Goal: Task Accomplishment & Management: Complete application form

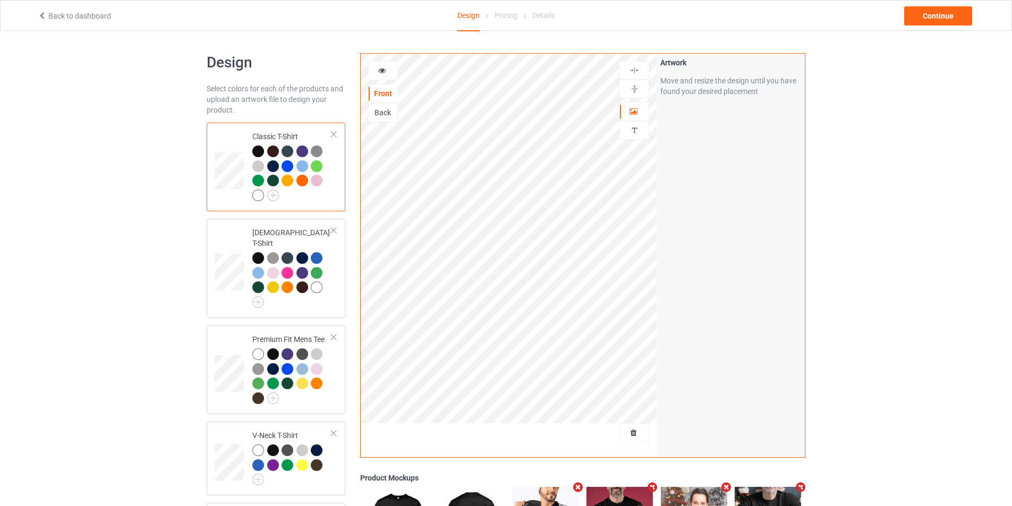
click at [52, 18] on link "Back to dashboard" at bounding box center [74, 16] width 73 height 8
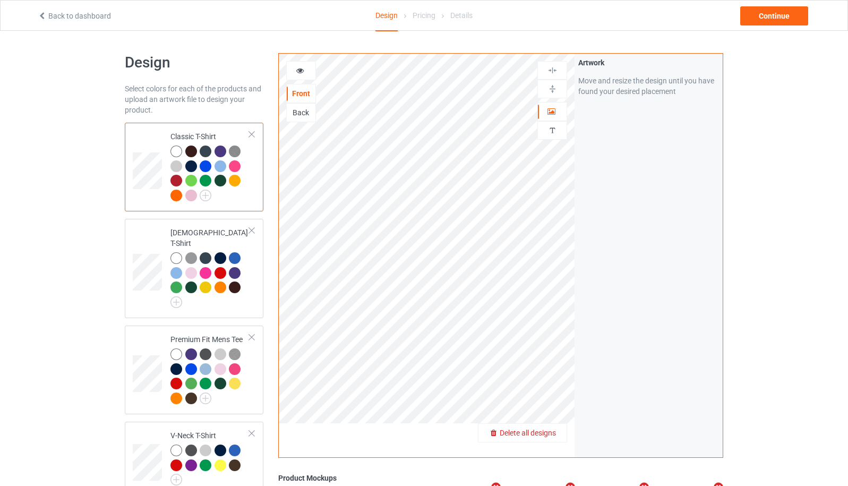
click at [551, 433] on span "Delete all designs" at bounding box center [528, 433] width 56 height 8
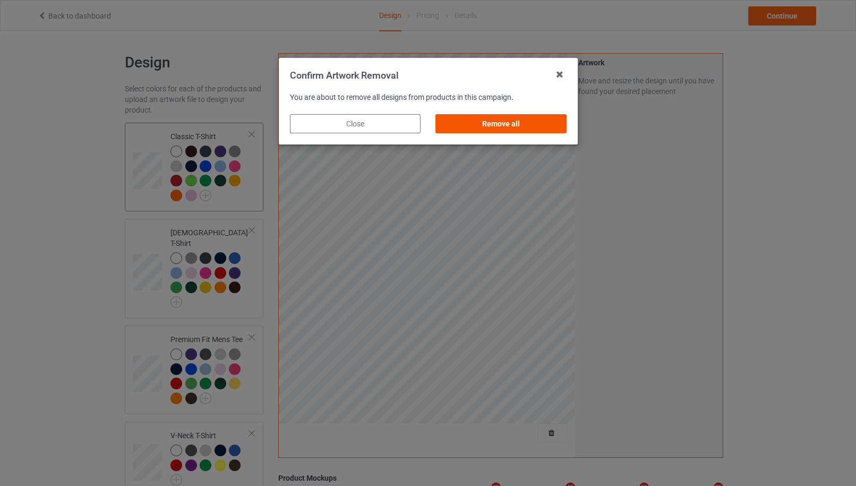
click at [536, 125] on div "Remove all" at bounding box center [500, 123] width 131 height 19
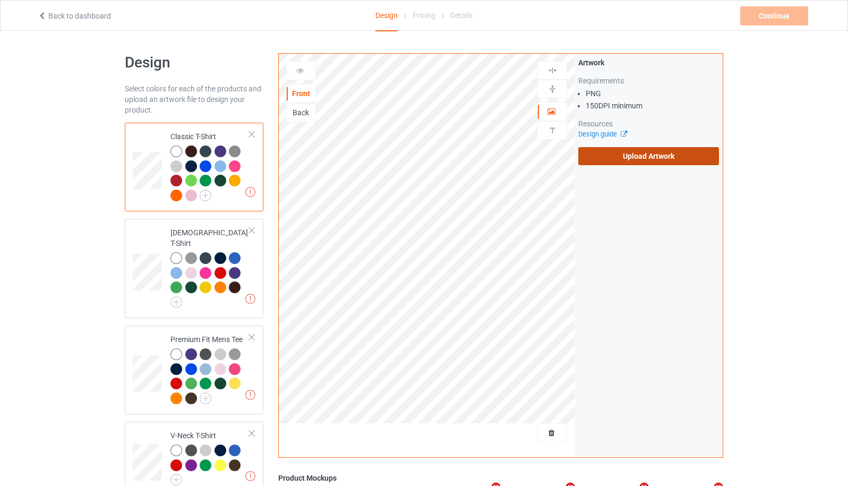
click at [650, 162] on label "Upload Artwork" at bounding box center [648, 156] width 141 height 18
click at [0, 0] on input "Upload Artwork" at bounding box center [0, 0] width 0 height 0
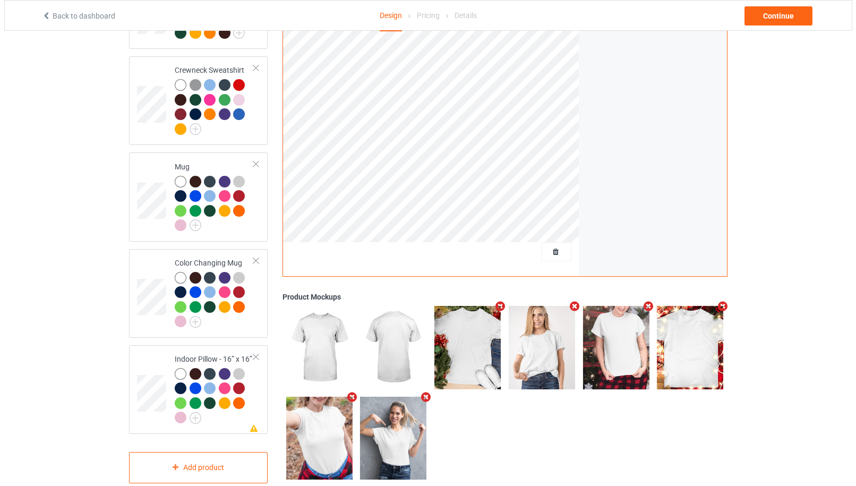
scroll to position [639, 0]
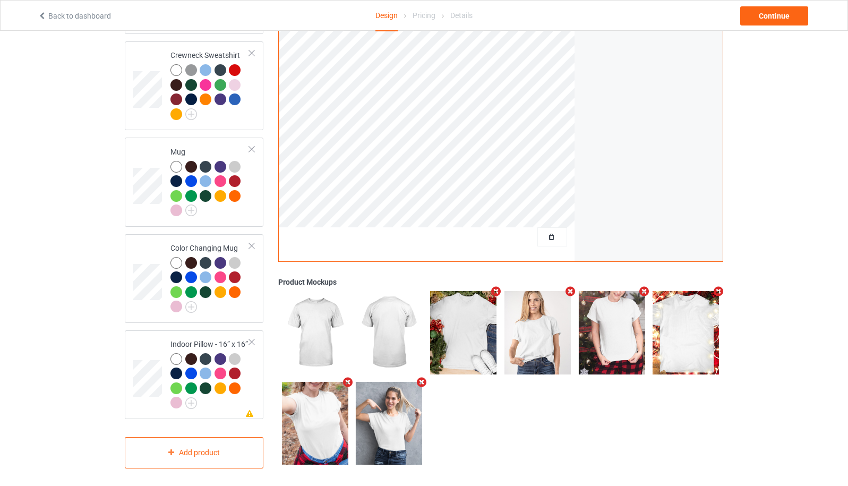
click at [420, 379] on icon "Remove mockup" at bounding box center [421, 382] width 13 height 11
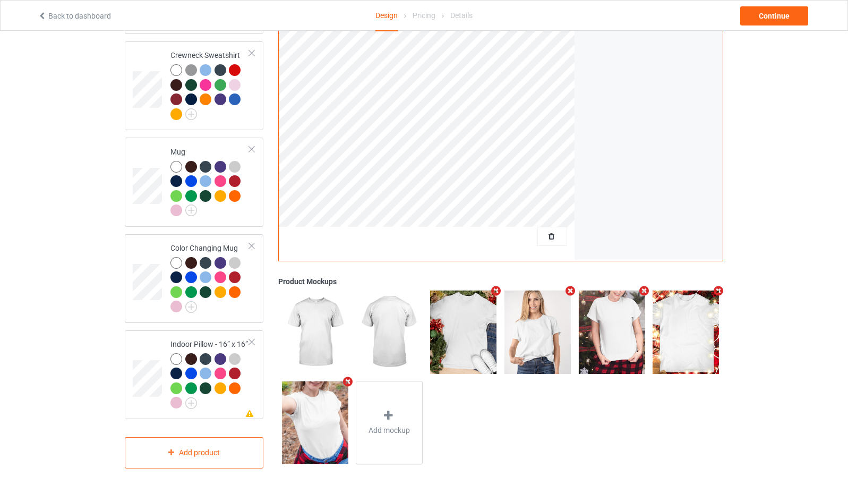
click at [350, 379] on icon "Remove mockup" at bounding box center [347, 381] width 13 height 11
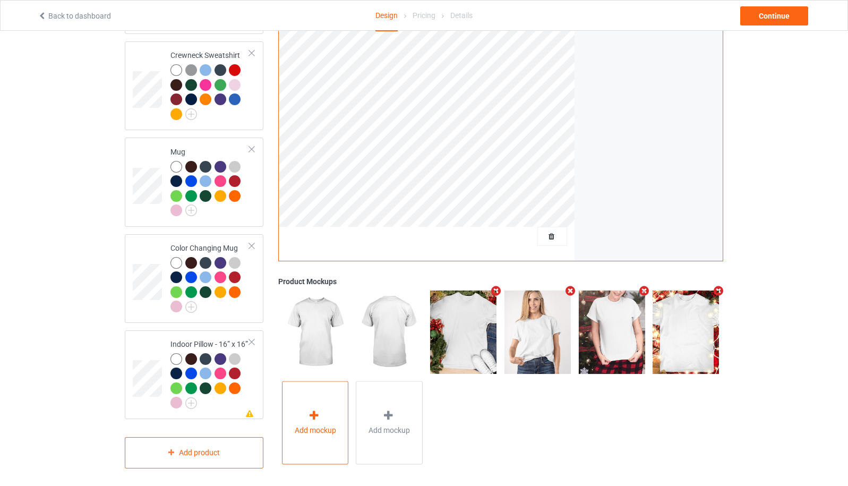
click at [325, 425] on span "Add mockup" at bounding box center [315, 430] width 41 height 11
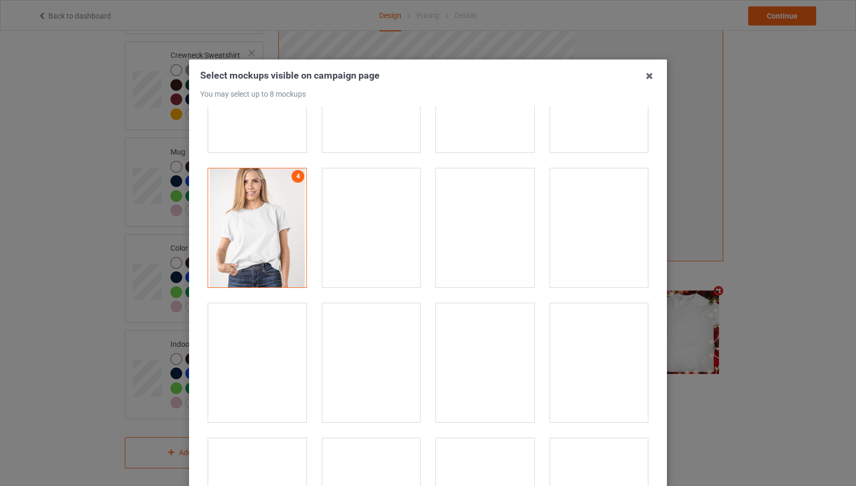
scroll to position [1982, 0]
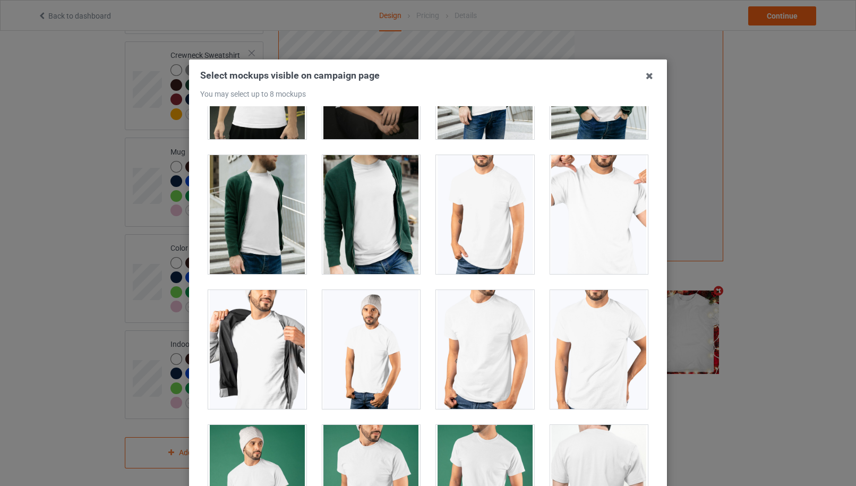
click at [259, 356] on div at bounding box center [257, 349] width 98 height 119
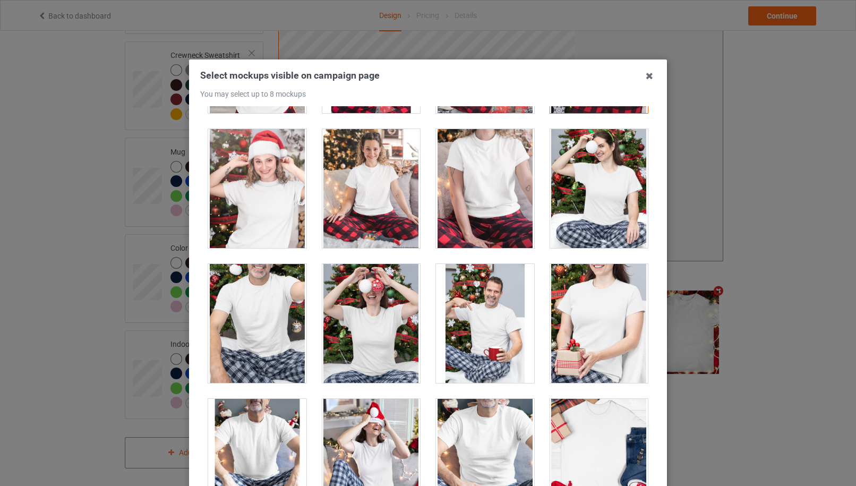
scroll to position [11329, 0]
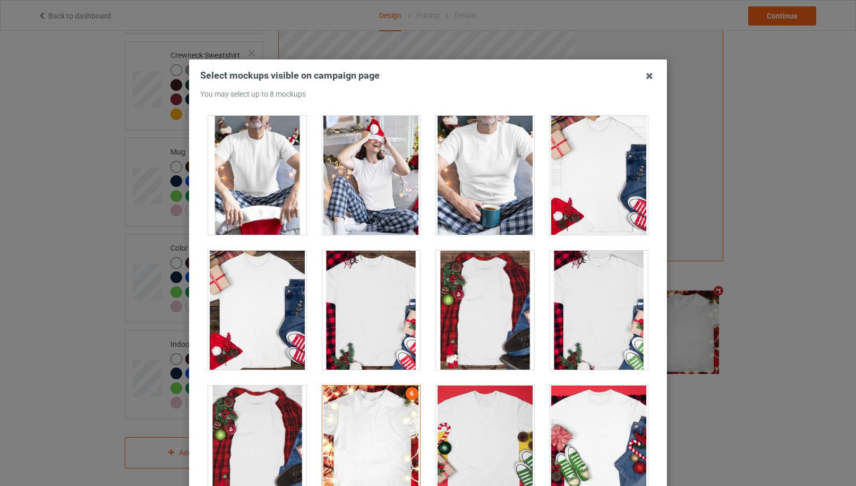
click at [488, 178] on div at bounding box center [485, 175] width 98 height 119
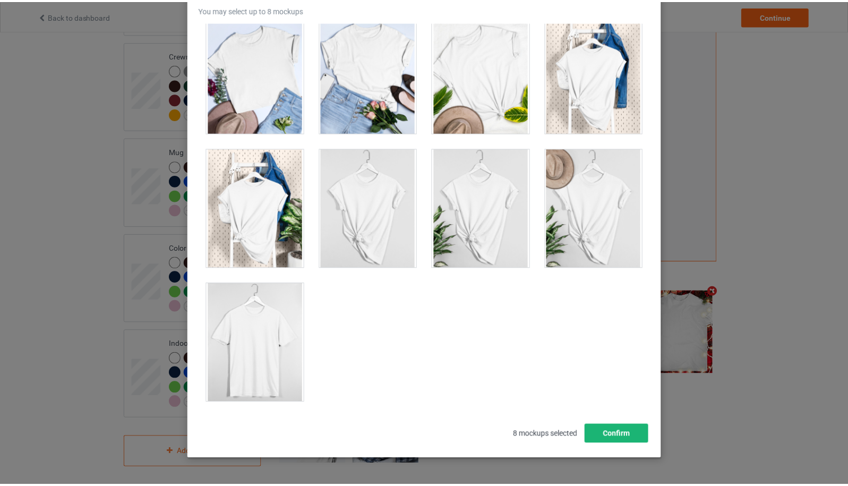
scroll to position [117, 0]
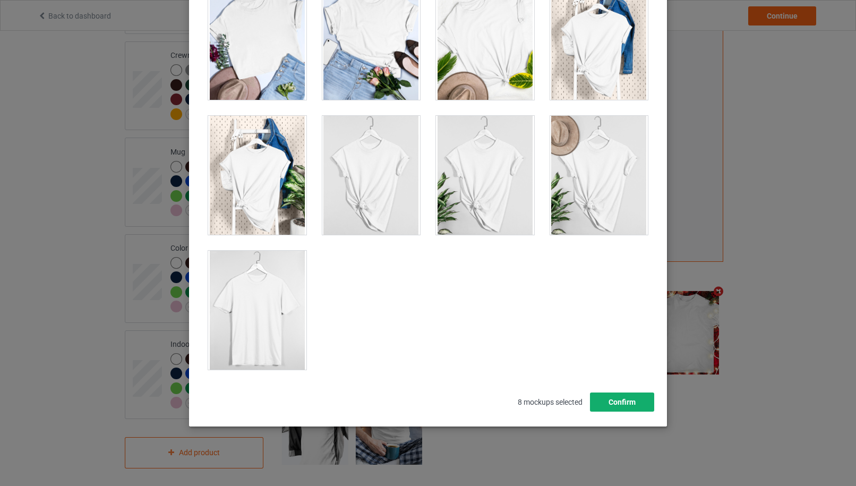
click at [602, 404] on button "Confirm" at bounding box center [622, 401] width 64 height 19
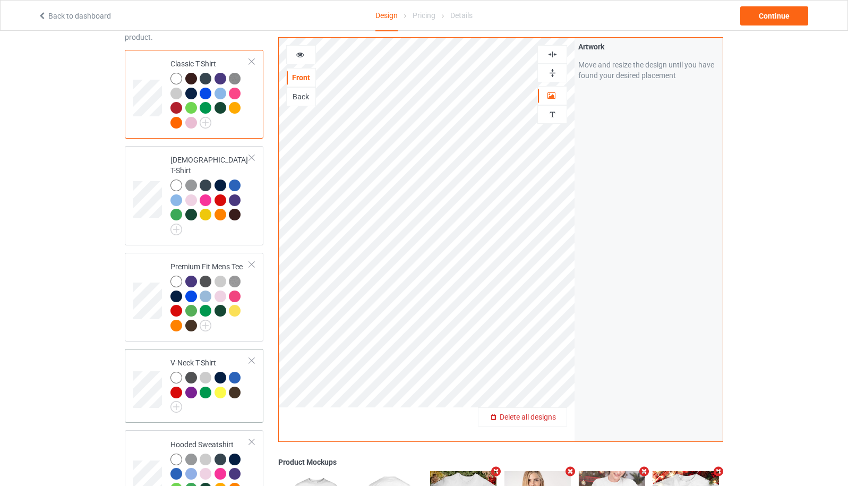
scroll to position [639, 0]
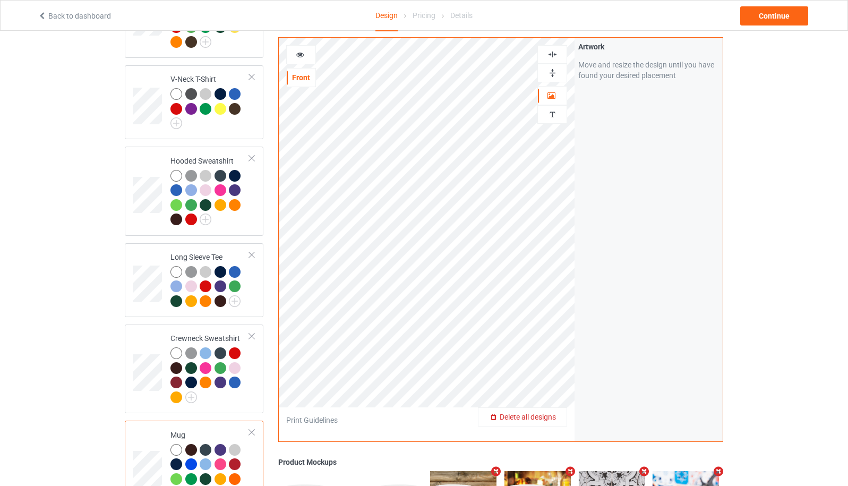
scroll to position [639, 0]
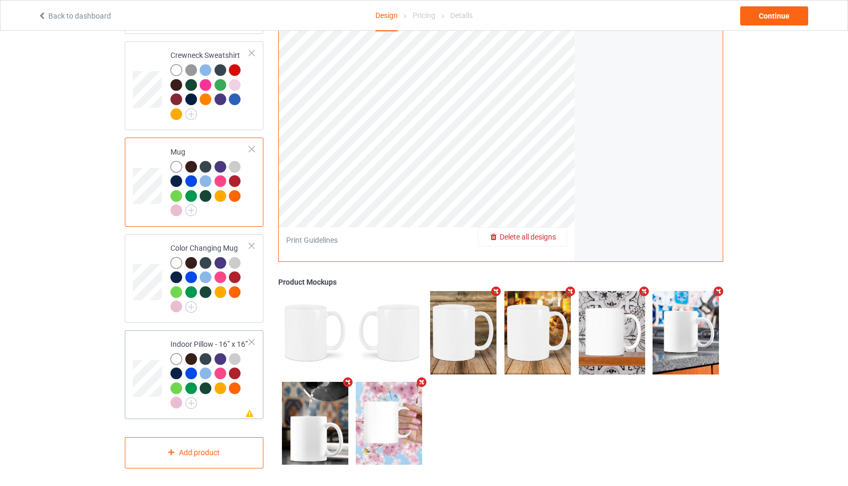
click at [251, 338] on div at bounding box center [251, 341] width 7 height 7
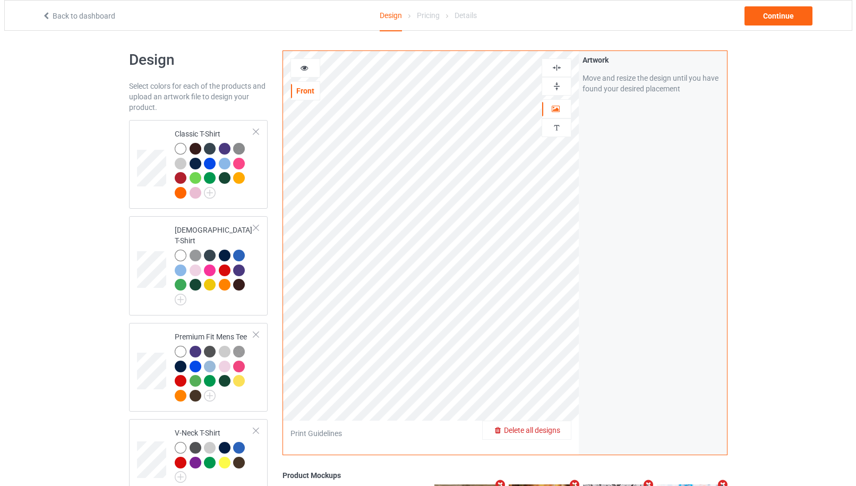
scroll to position [0, 0]
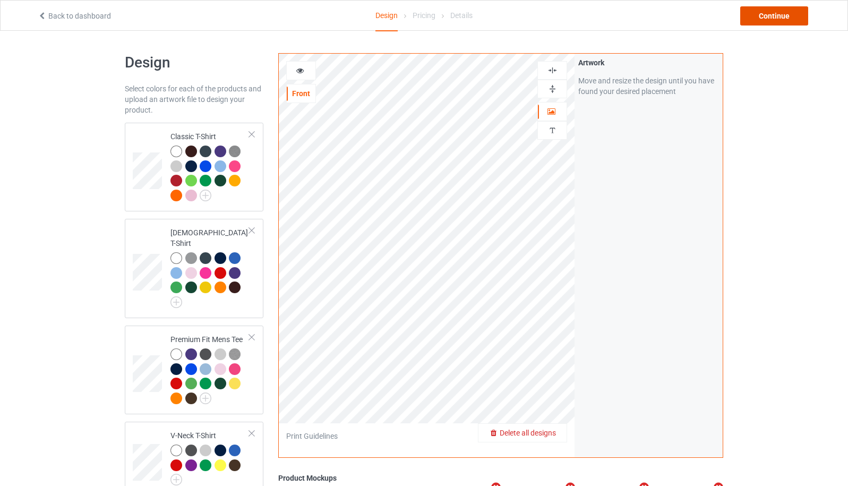
click at [788, 15] on div "Continue" at bounding box center [774, 15] width 68 height 19
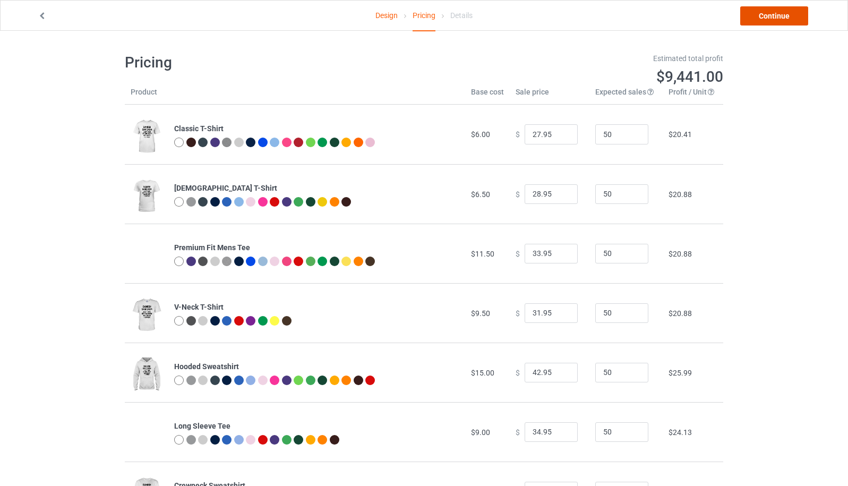
click at [794, 14] on link "Continue" at bounding box center [774, 15] width 68 height 19
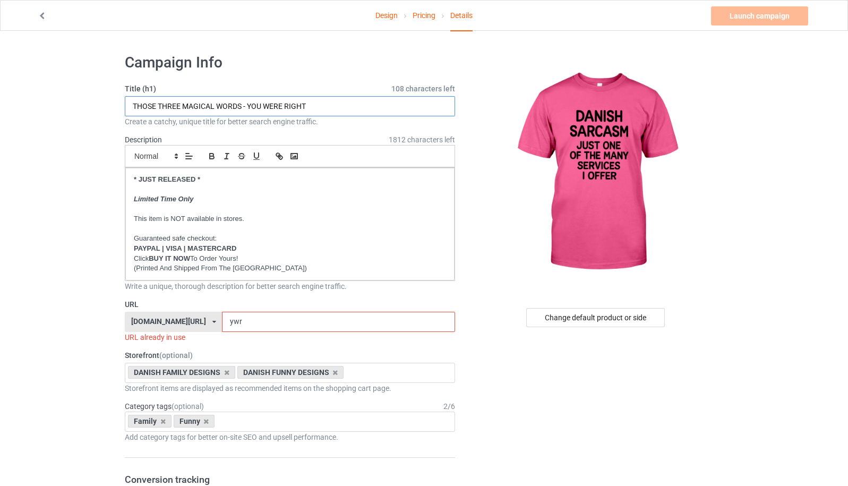
drag, startPoint x: 311, startPoint y: 102, endPoint x: 91, endPoint y: 101, distance: 220.4
drag, startPoint x: 216, startPoint y: 107, endPoint x: 115, endPoint y: 110, distance: 101.5
type input "d"
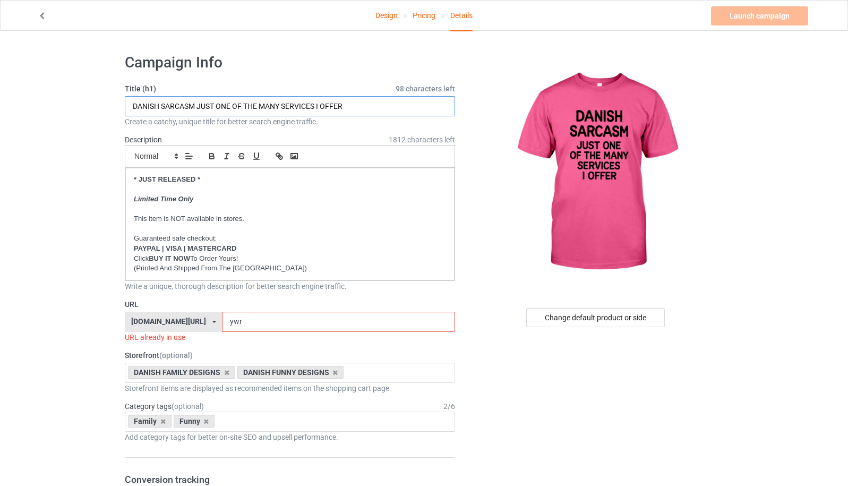
type input "DANISH SARCASM JUST ONE OF THE MANY SERVICES I OFFER"
drag, startPoint x: 232, startPoint y: 321, endPoint x: 207, endPoint y: 321, distance: 25.0
click at [222, 321] on input "ywr" at bounding box center [338, 322] width 233 height 20
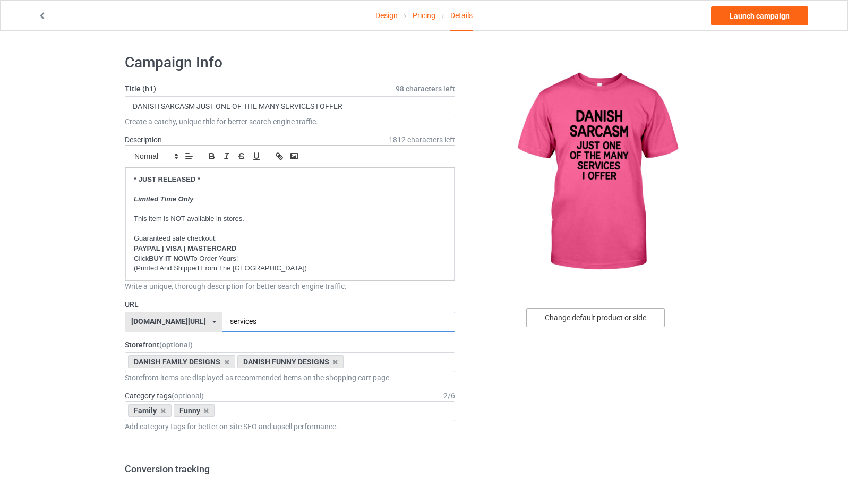
type input "services"
click at [561, 321] on div "Change default product or side" at bounding box center [595, 317] width 139 height 19
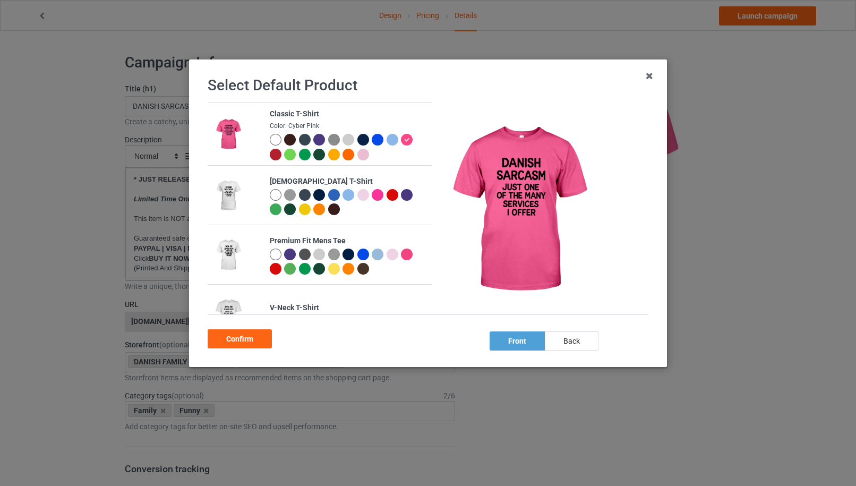
click at [277, 155] on div at bounding box center [276, 155] width 12 height 12
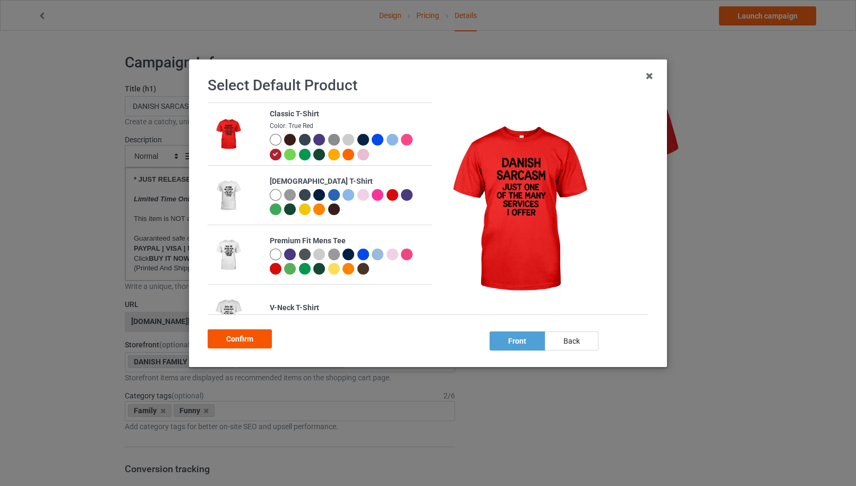
click at [241, 341] on div "Confirm" at bounding box center [240, 338] width 64 height 19
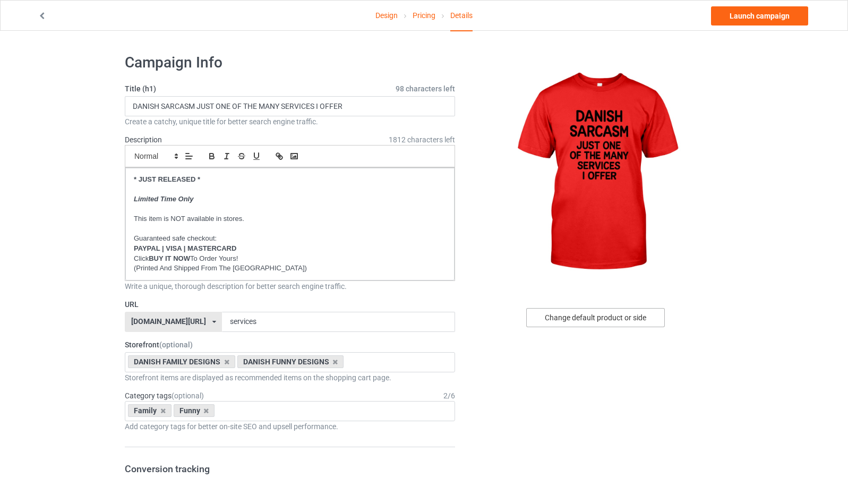
click at [567, 315] on div "Change default product or side" at bounding box center [595, 317] width 139 height 19
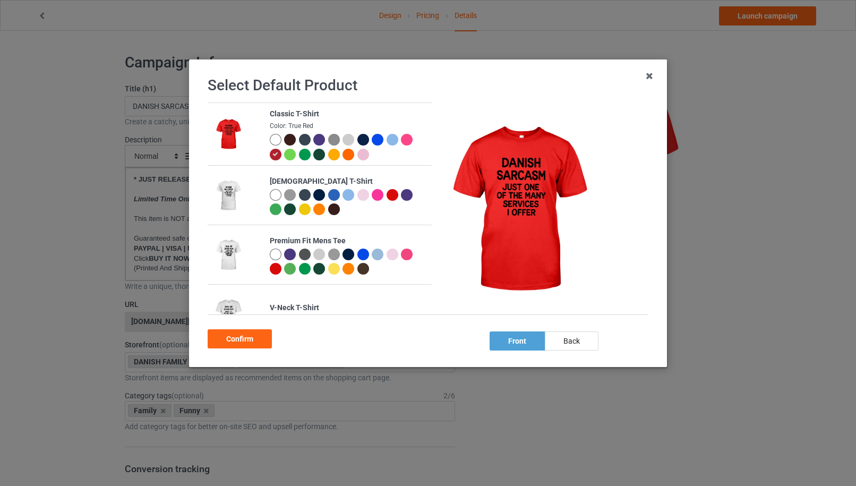
click at [273, 141] on div at bounding box center [276, 140] width 12 height 12
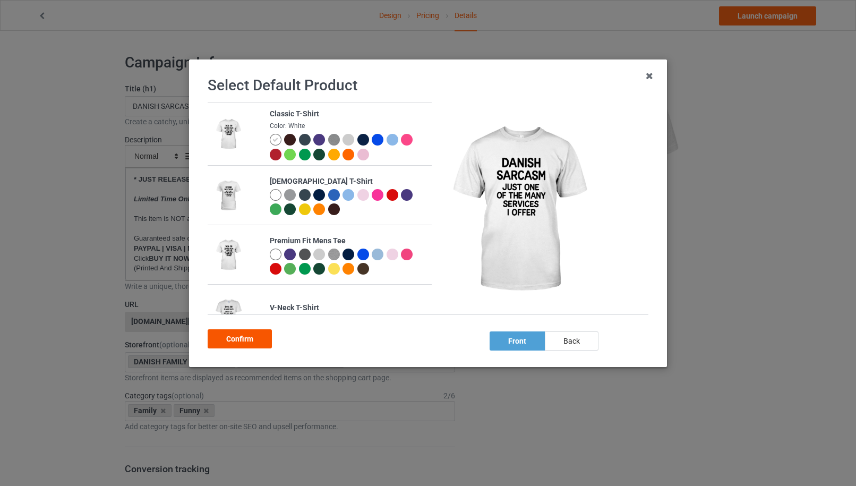
click at [225, 335] on div "Confirm" at bounding box center [240, 338] width 64 height 19
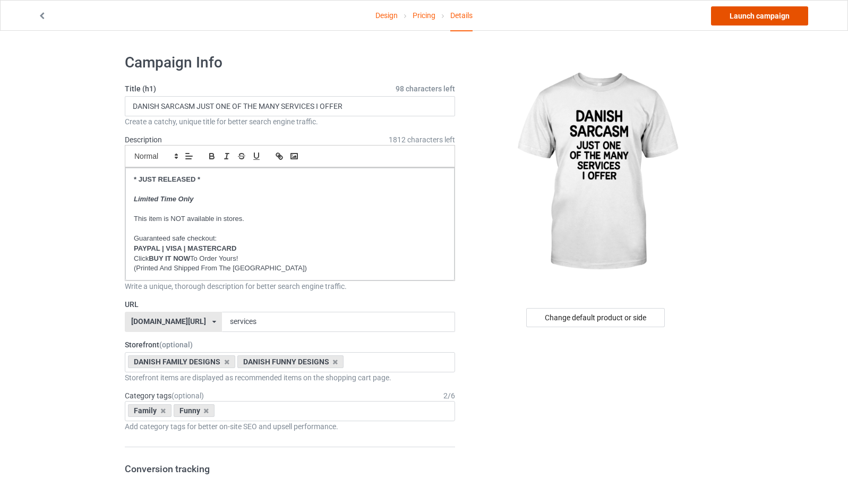
click at [754, 19] on link "Launch campaign" at bounding box center [759, 15] width 97 height 19
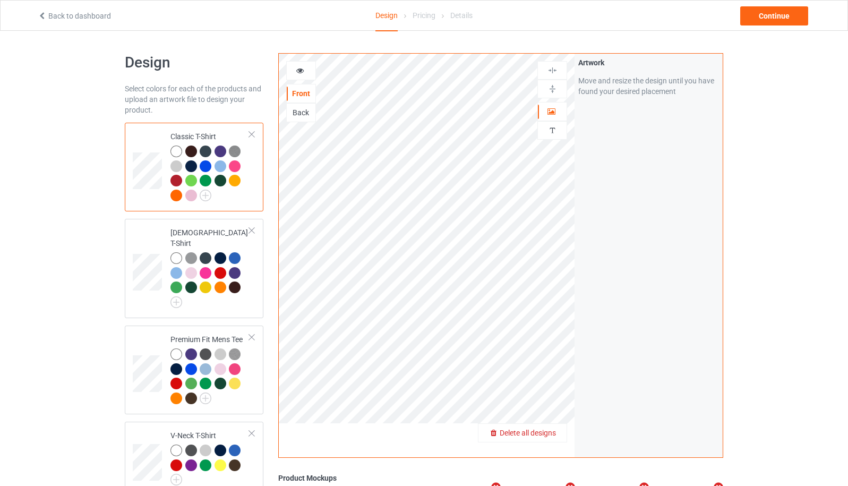
click at [550, 433] on span "Delete all designs" at bounding box center [528, 433] width 56 height 8
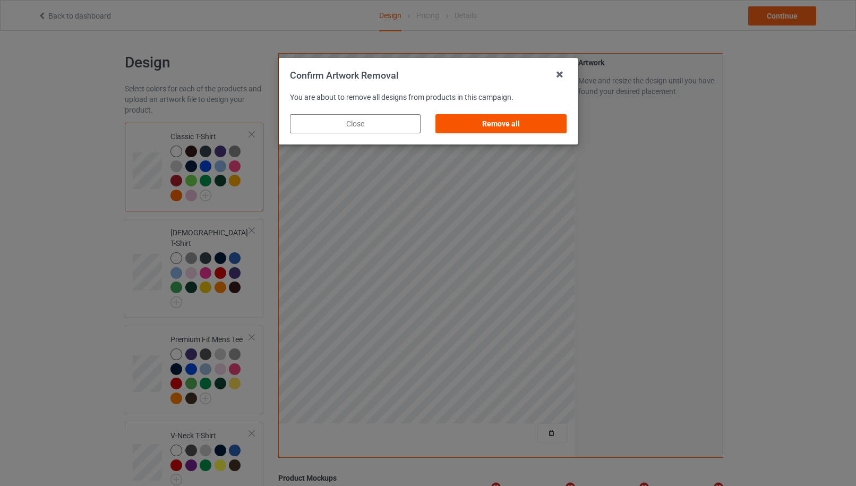
click at [525, 125] on div "Remove all" at bounding box center [500, 123] width 131 height 19
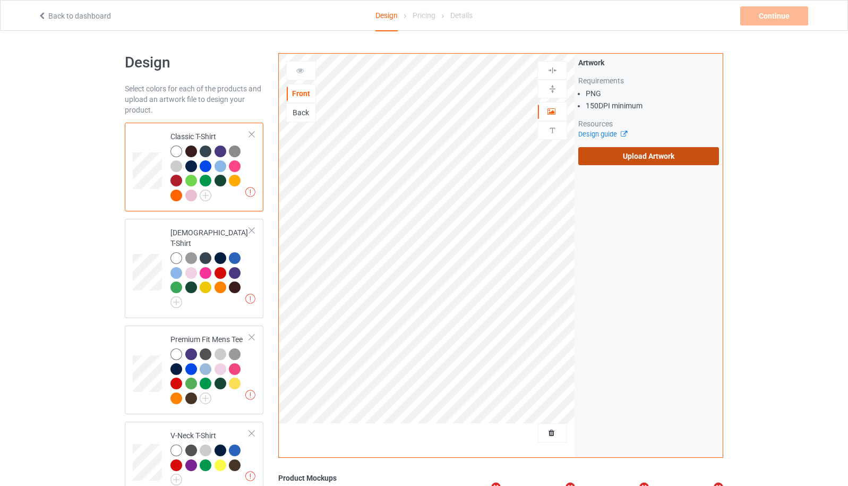
click at [651, 160] on label "Upload Artwork" at bounding box center [648, 156] width 141 height 18
click at [0, 0] on input "Upload Artwork" at bounding box center [0, 0] width 0 height 0
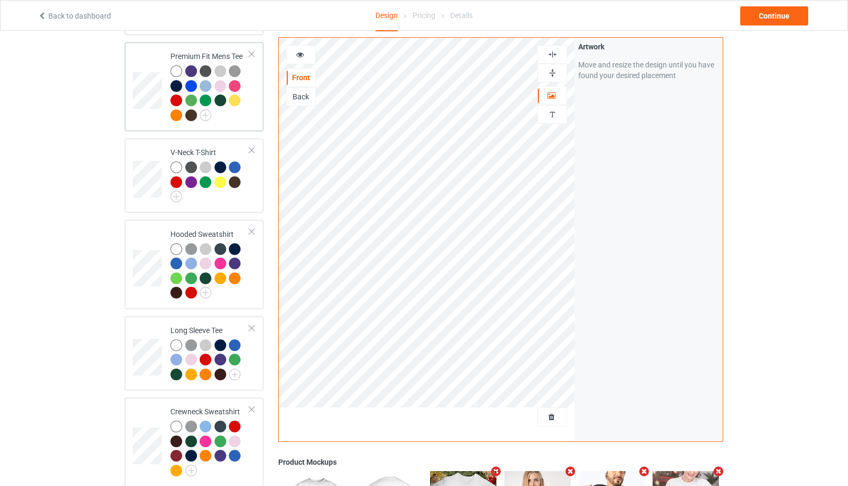
scroll to position [543, 0]
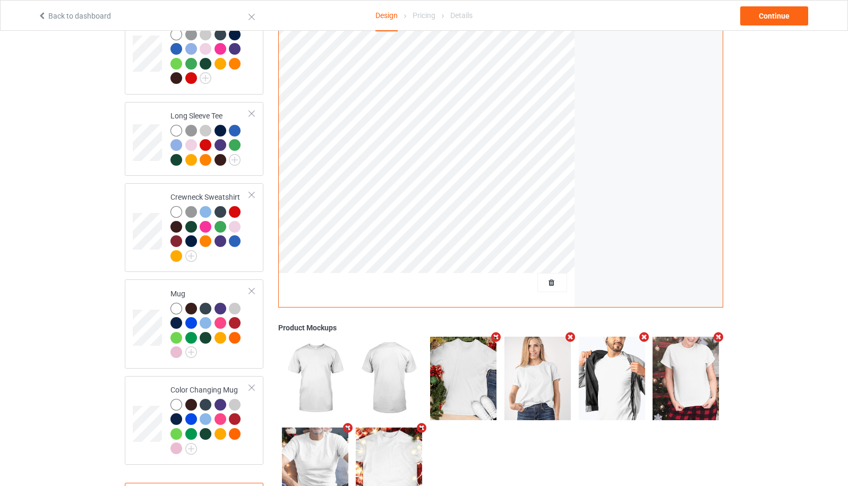
scroll to position [543, 0]
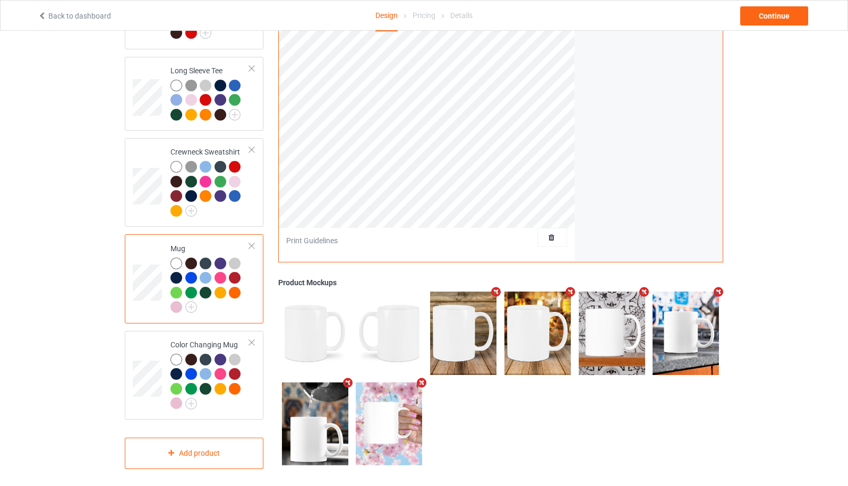
scroll to position [260, 0]
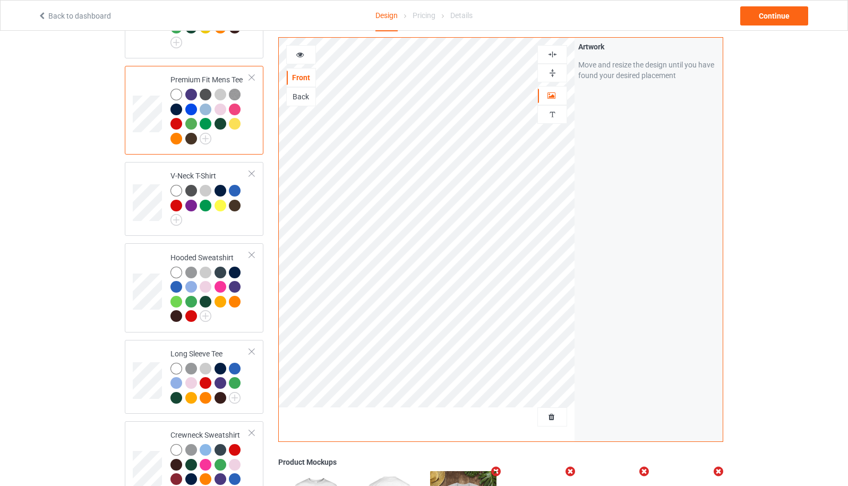
click at [305, 55] on div at bounding box center [301, 54] width 29 height 11
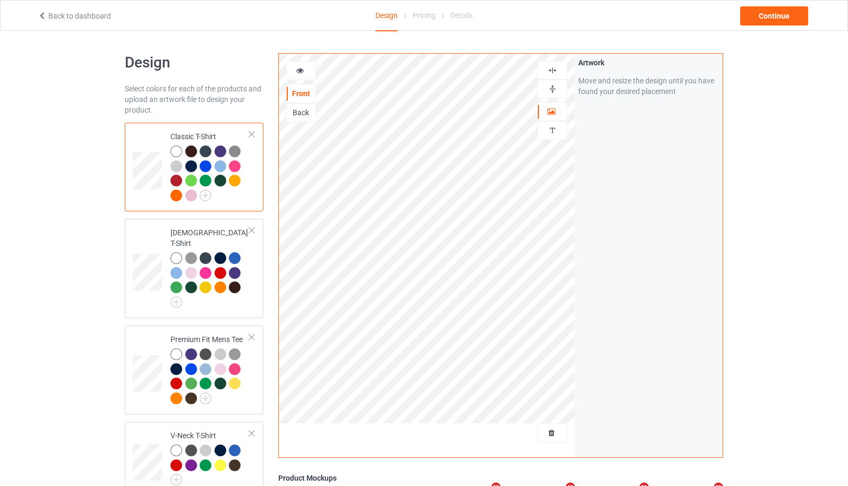
click at [302, 73] on icon at bounding box center [300, 68] width 9 height 7
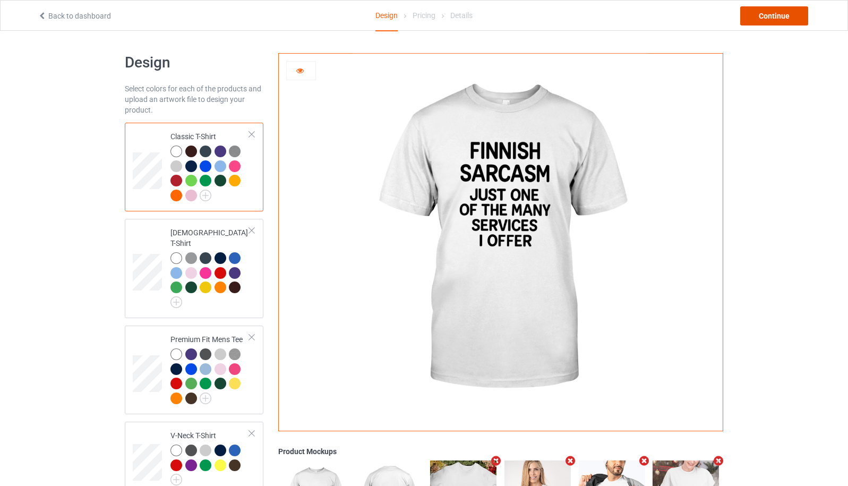
click at [779, 17] on div "Continue" at bounding box center [774, 15] width 68 height 19
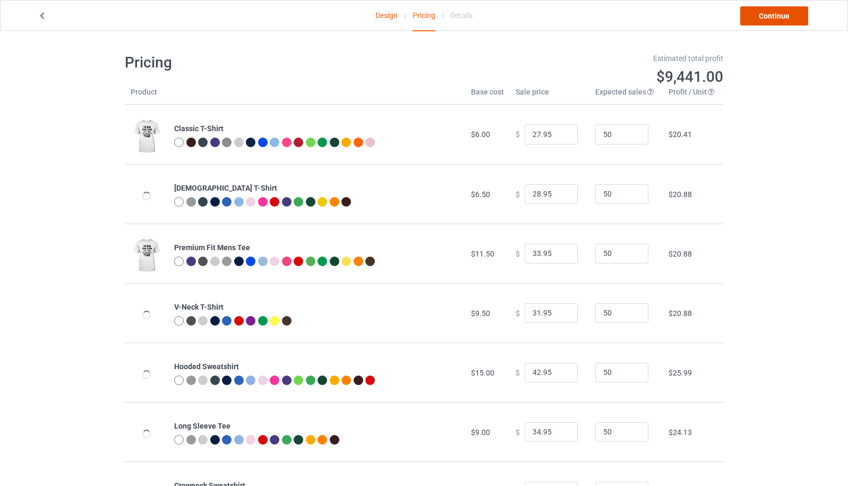
click at [779, 17] on link "Continue" at bounding box center [774, 15] width 68 height 19
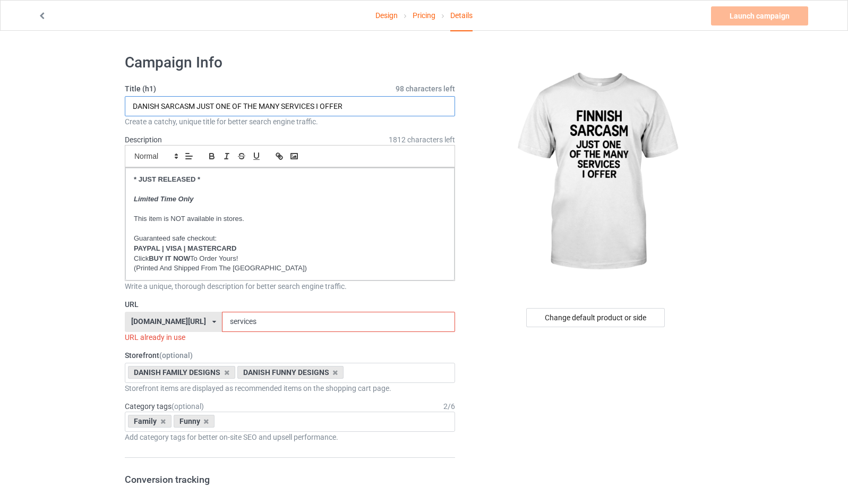
drag, startPoint x: 141, startPoint y: 106, endPoint x: 124, endPoint y: 105, distance: 17.0
type input "FINNISH SARCASM JUST ONE OF THE MANY SERVICES I OFFER"
click at [198, 325] on div "[DOMAIN_NAME][URL] [DOMAIN_NAME][URL] [DOMAIN_NAME][URL] [DOMAIN_NAME][URL] [DO…" at bounding box center [173, 322] width 97 height 20
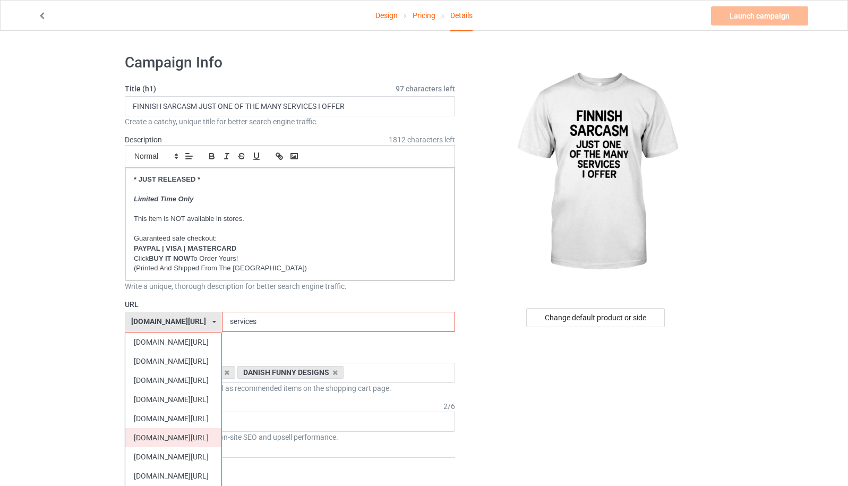
click at [179, 430] on div "[DOMAIN_NAME][URL]" at bounding box center [173, 437] width 96 height 19
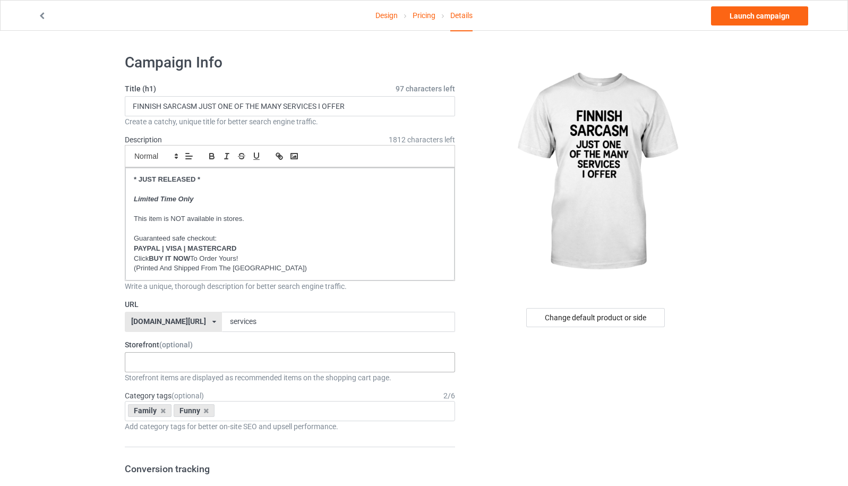
click at [269, 359] on div "FINNISH VINTAGE DESIGNS FINNISH HERITAGE DESIGNS FINNISH FUNNY DESIGNS FINNISH …" at bounding box center [290, 362] width 330 height 20
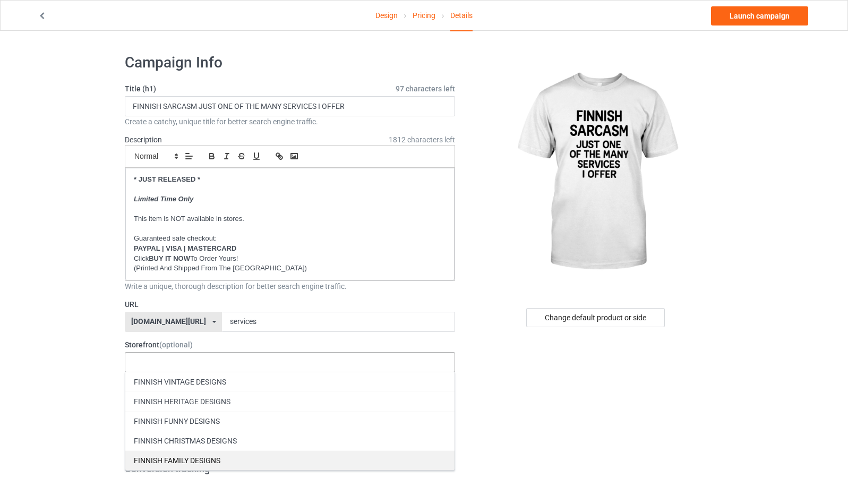
click at [236, 457] on div "FINNISH FAMILY DESIGNS" at bounding box center [289, 460] width 329 height 20
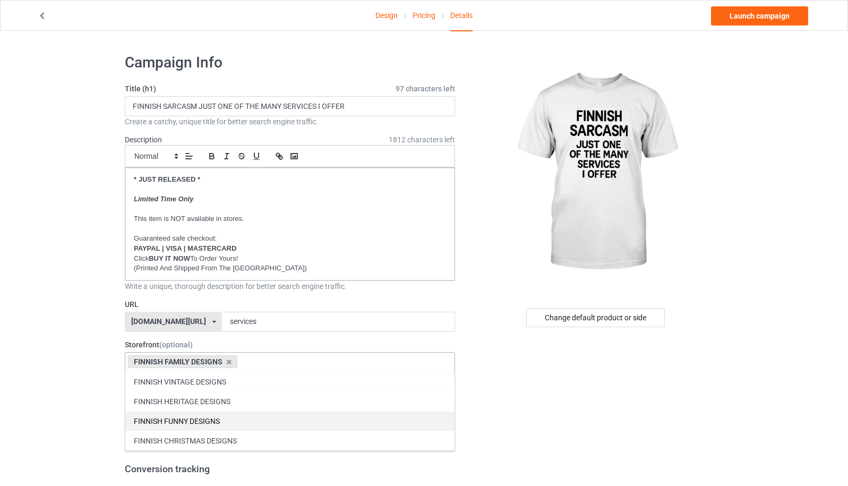
click at [238, 415] on div "FINNISH FUNNY DESIGNS" at bounding box center [289, 421] width 329 height 20
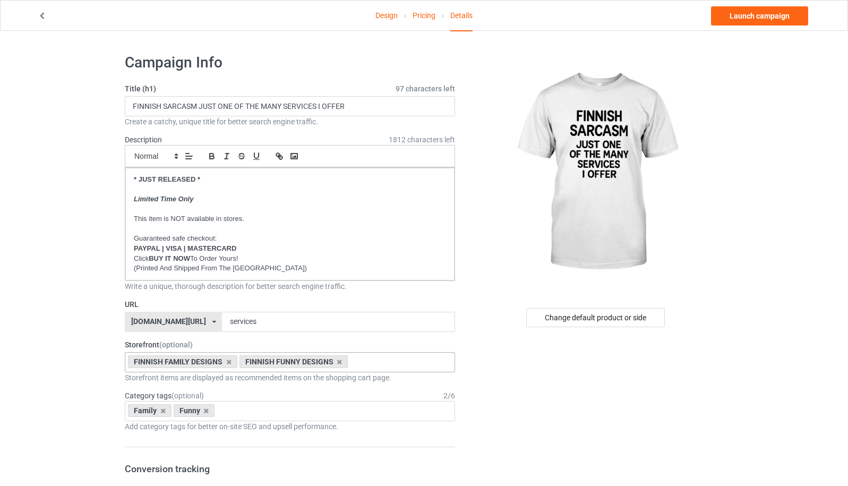
click at [780, 21] on link "Launch campaign" at bounding box center [759, 15] width 97 height 19
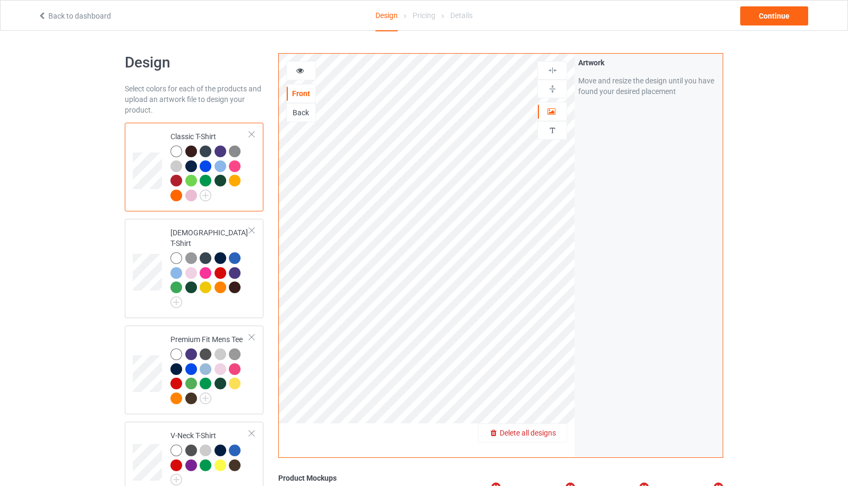
click at [553, 432] on span "Delete all designs" at bounding box center [528, 433] width 56 height 8
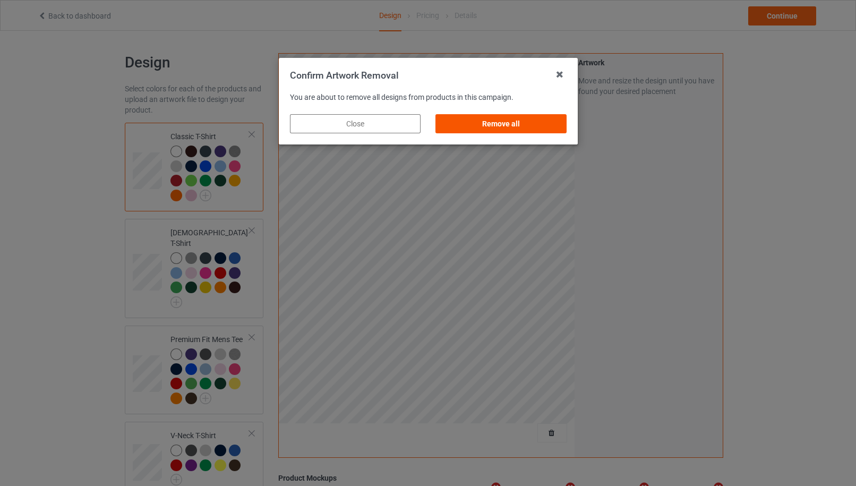
click at [524, 128] on div "Remove all" at bounding box center [500, 123] width 131 height 19
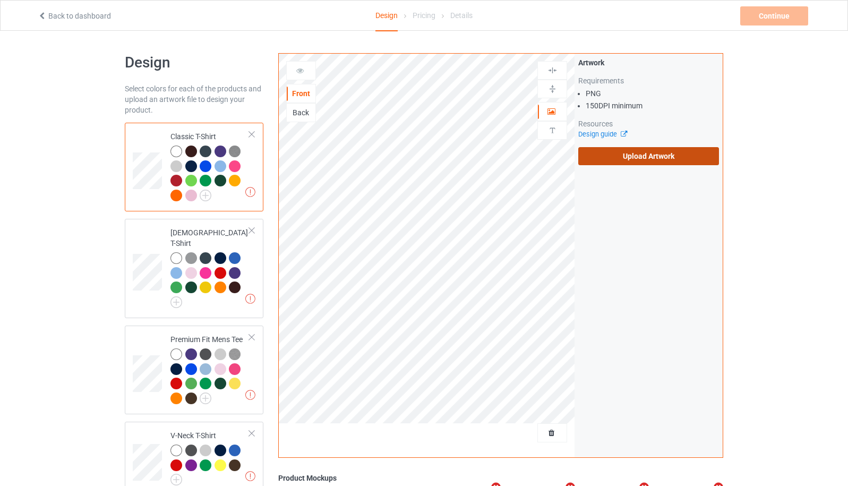
click at [618, 162] on label "Upload Artwork" at bounding box center [648, 156] width 141 height 18
click at [0, 0] on input "Upload Artwork" at bounding box center [0, 0] width 0 height 0
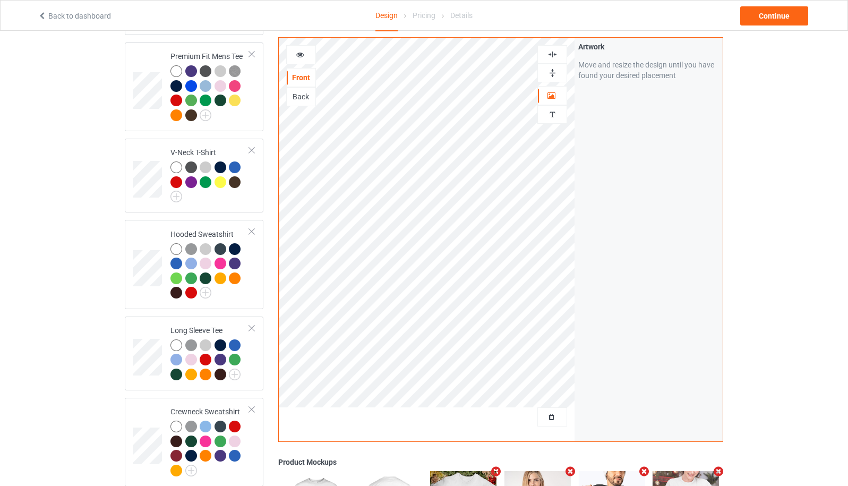
scroll to position [543, 0]
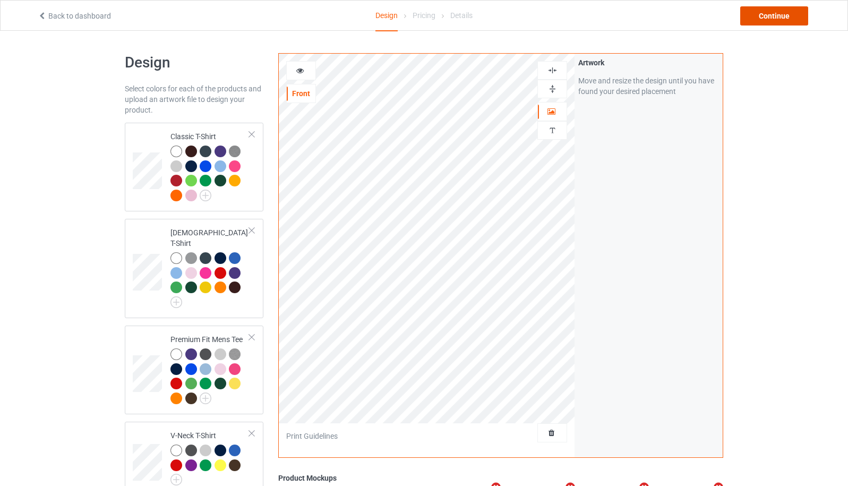
click at [779, 11] on div "Continue" at bounding box center [774, 15] width 68 height 19
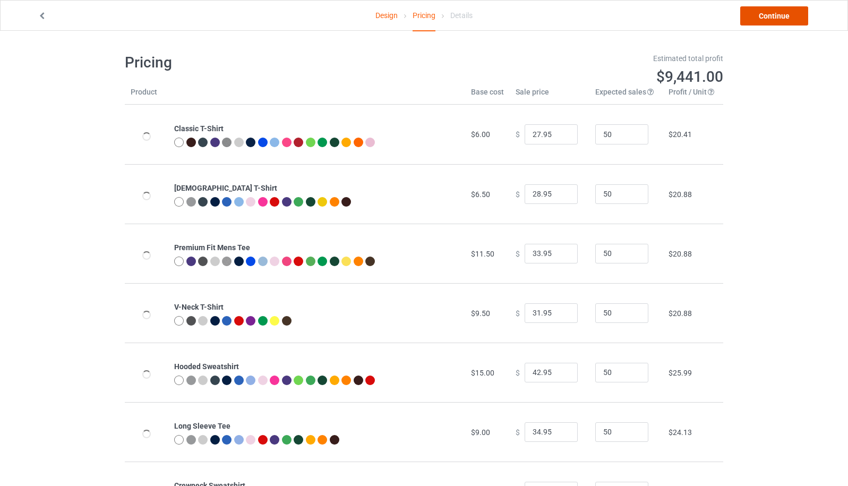
click at [774, 18] on link "Continue" at bounding box center [774, 15] width 68 height 19
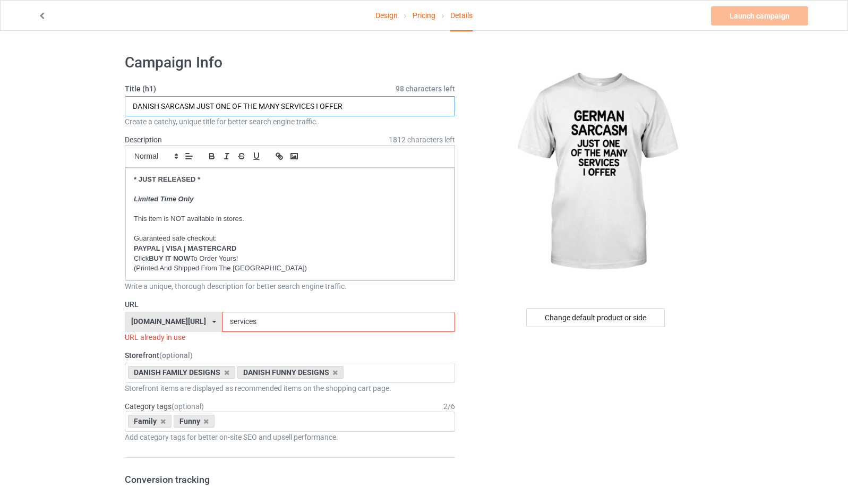
drag, startPoint x: 159, startPoint y: 103, endPoint x: 116, endPoint y: 105, distance: 43.1
type input "GERMAN SARCASM JUST ONE OF THE MANY SERVICES I OFFER"
click at [198, 321] on div "[DOMAIN_NAME][URL] [DOMAIN_NAME][URL] [DOMAIN_NAME][URL] [DOMAIN_NAME][URL] [DO…" at bounding box center [173, 322] width 97 height 20
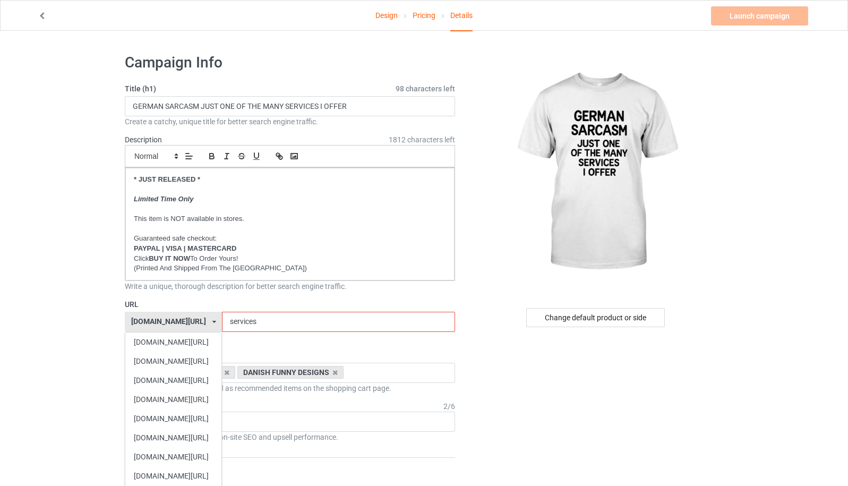
click at [191, 471] on div "[DOMAIN_NAME][URL]" at bounding box center [173, 475] width 96 height 19
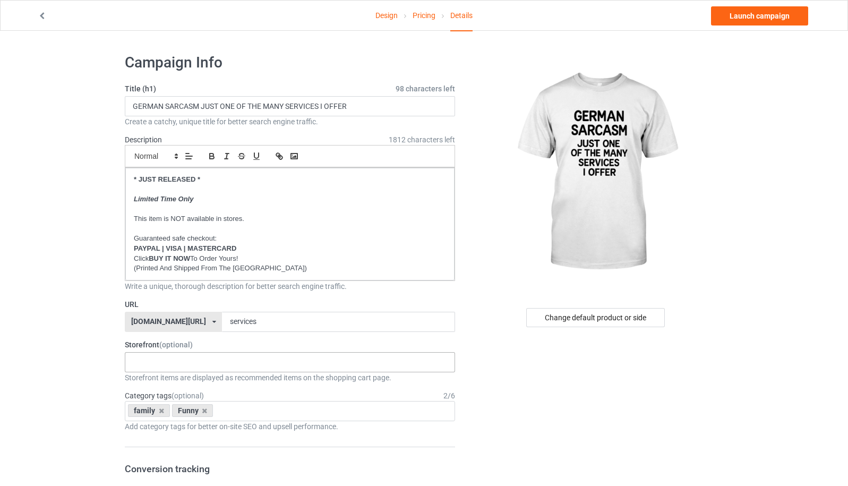
click at [181, 355] on div "GERMAN VINTAGE DESIGNS GERMAN FAMILY DESIGNS GERMAN CHRISTMAS DESIGNS Familiy H…" at bounding box center [290, 362] width 330 height 20
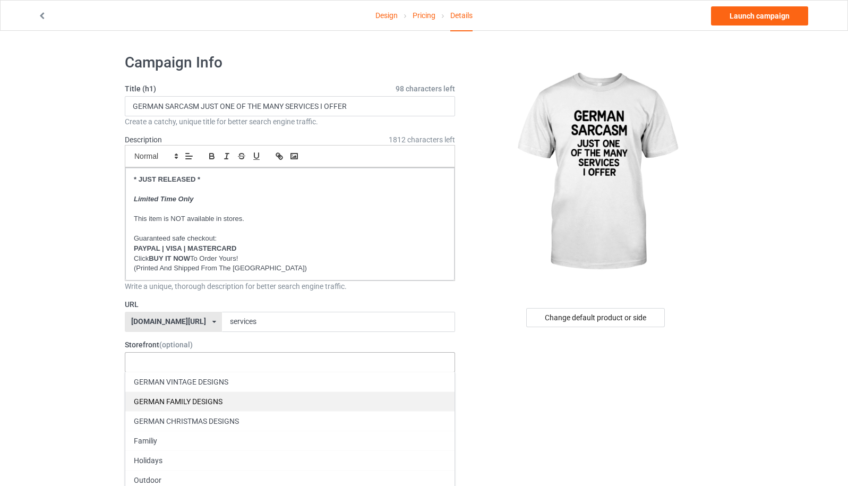
click at [211, 405] on div "GERMAN FAMILY DESIGNS" at bounding box center [289, 401] width 329 height 20
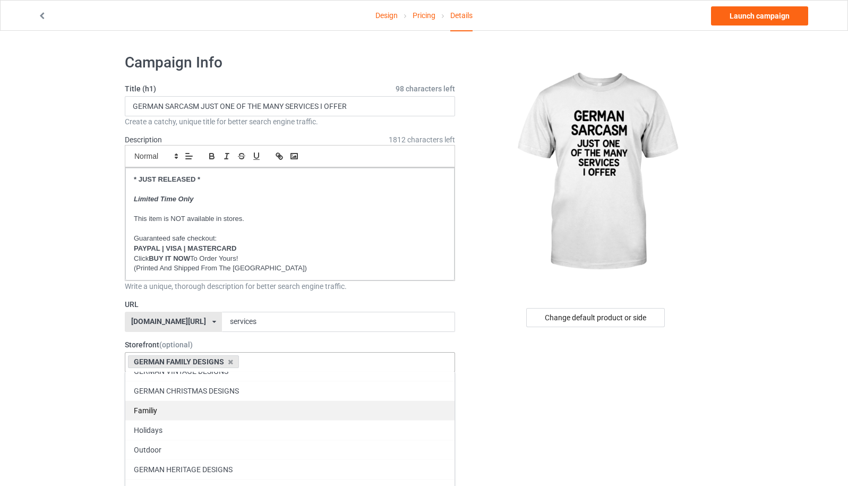
scroll to position [19, 0]
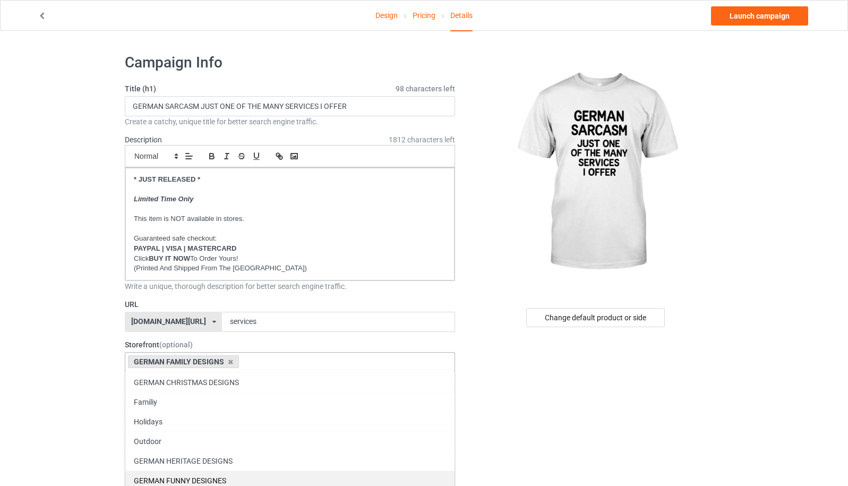
click at [218, 476] on div "GERMAN FUNNY DESIGNES" at bounding box center [289, 481] width 329 height 20
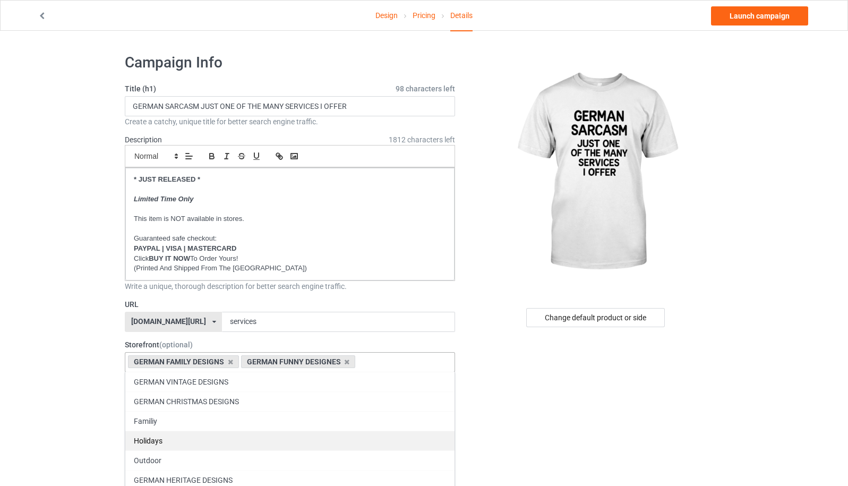
scroll to position [0, 0]
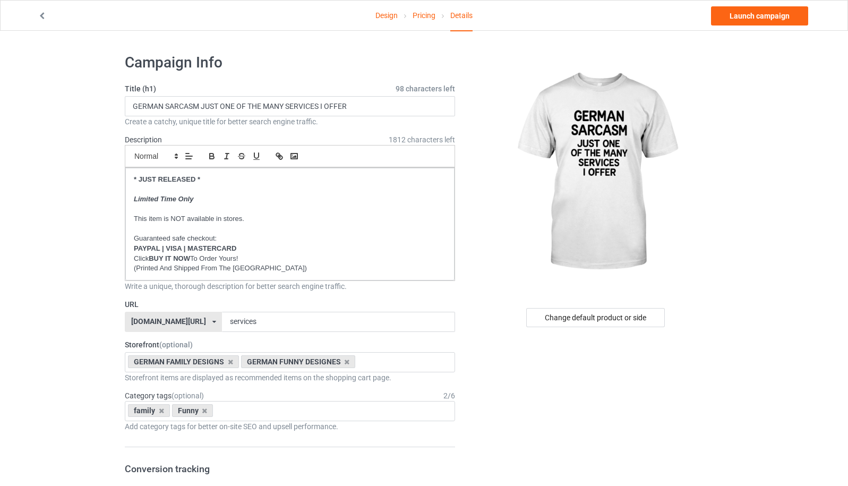
click at [205, 413] on icon at bounding box center [204, 410] width 5 height 7
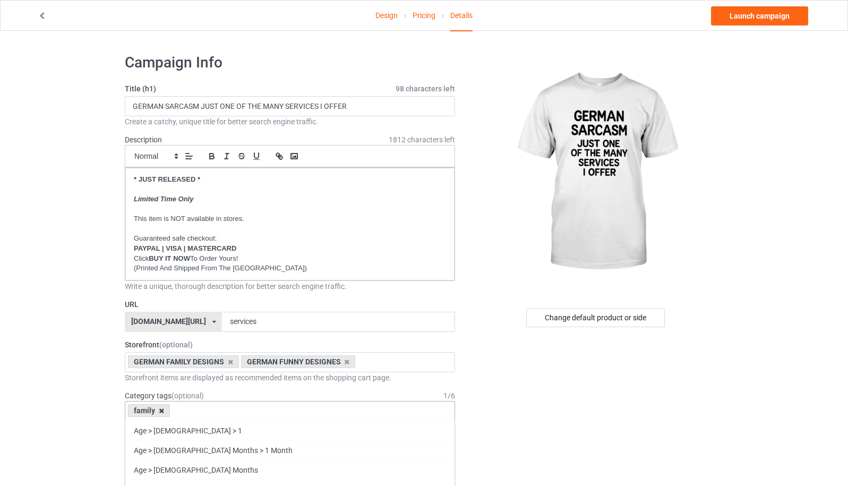
click at [163, 411] on icon at bounding box center [161, 410] width 5 height 7
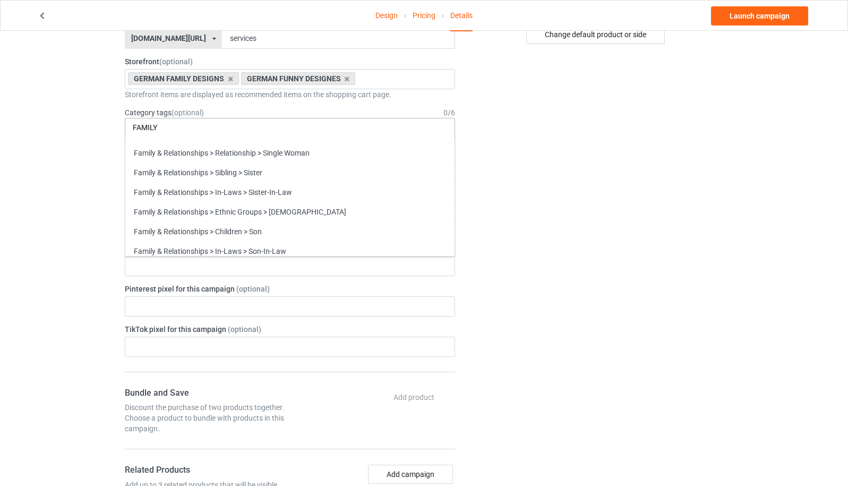
scroll to position [2259, 0]
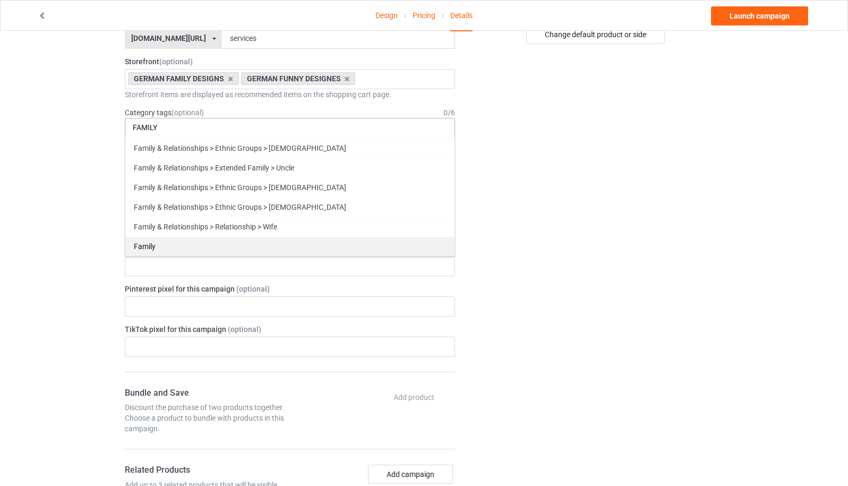
type input "FAMILY"
click at [304, 245] on div "Family" at bounding box center [289, 246] width 329 height 20
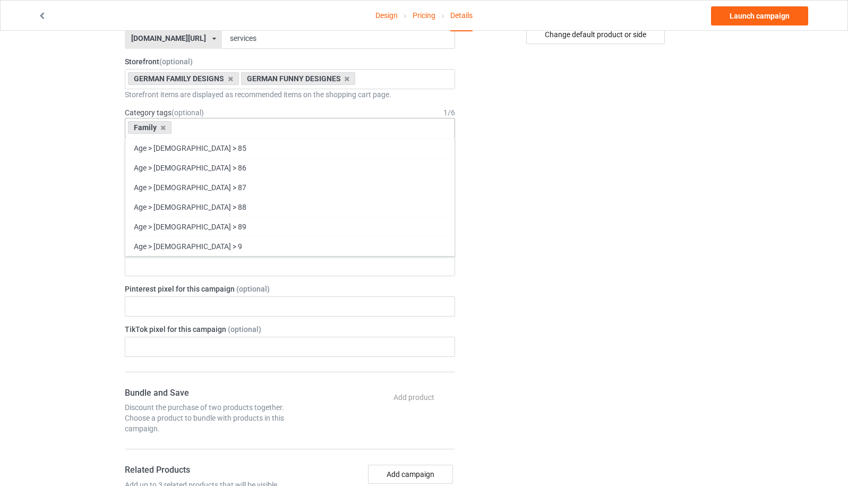
scroll to position [40713, 0]
click at [274, 128] on div "Family Age > 1-19 > 1 Age > 1-12 Months > 1 Month Age > 1-12 Months Age > 1-19 …" at bounding box center [290, 128] width 330 height 20
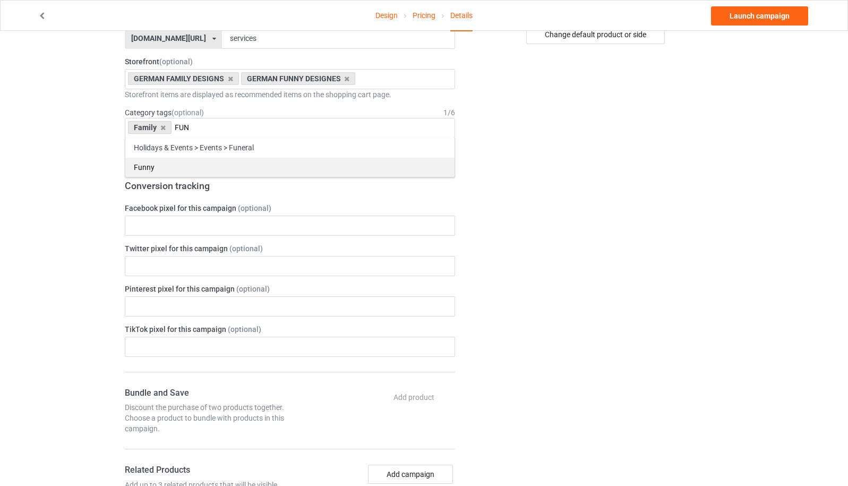
type input "FUN"
click at [183, 165] on div "Funny" at bounding box center [289, 167] width 329 height 20
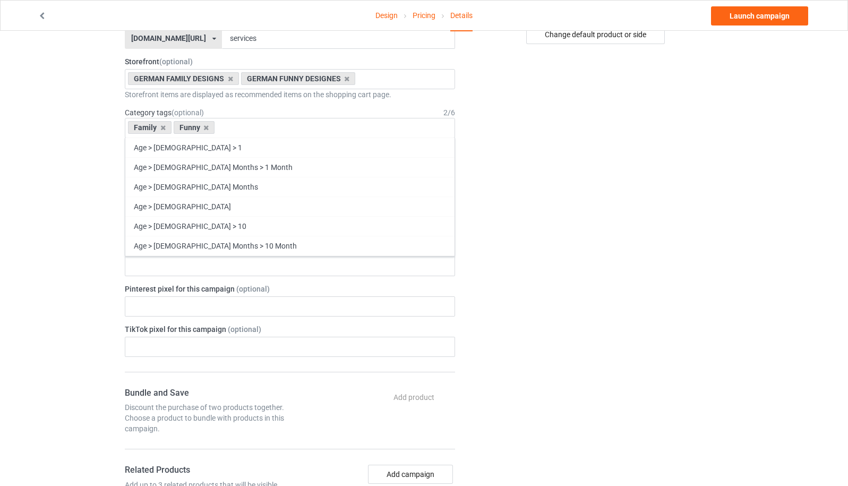
click at [469, 187] on div "Change default product or side" at bounding box center [597, 332] width 268 height 1139
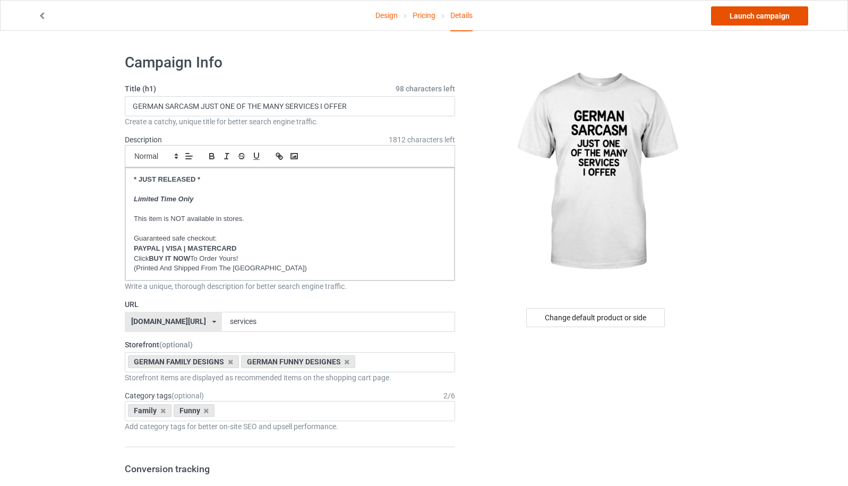
click at [758, 16] on link "Launch campaign" at bounding box center [759, 15] width 97 height 19
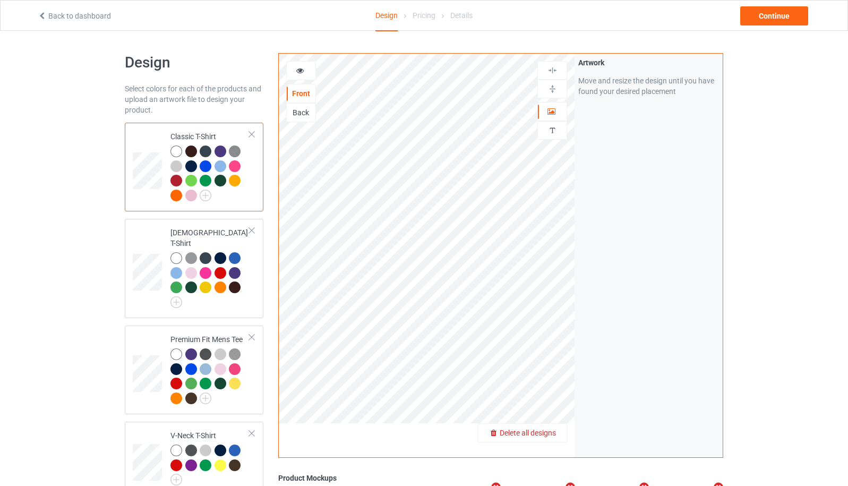
click at [543, 430] on span "Delete all designs" at bounding box center [528, 433] width 56 height 8
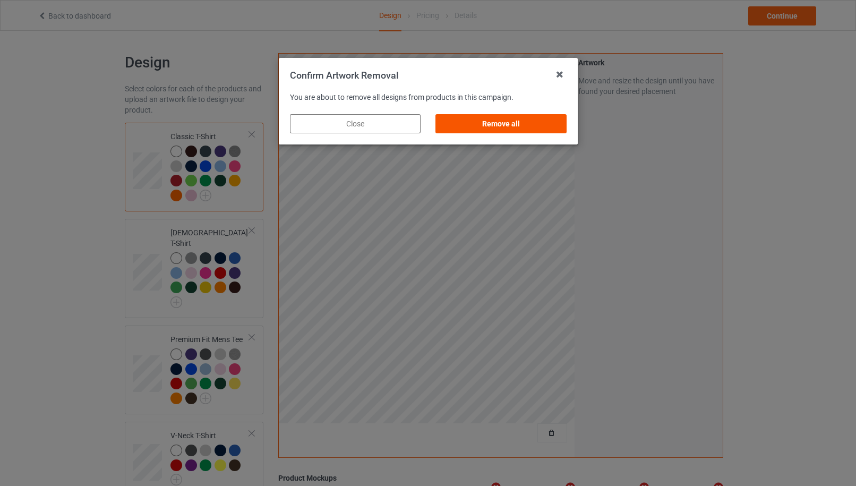
click at [497, 127] on div "Remove all" at bounding box center [500, 123] width 131 height 19
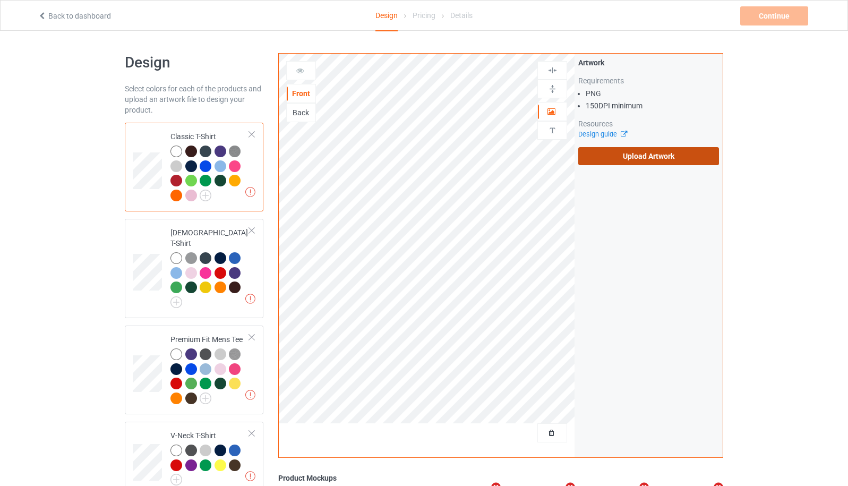
click at [628, 160] on label "Upload Artwork" at bounding box center [648, 156] width 141 height 18
click at [0, 0] on input "Upload Artwork" at bounding box center [0, 0] width 0 height 0
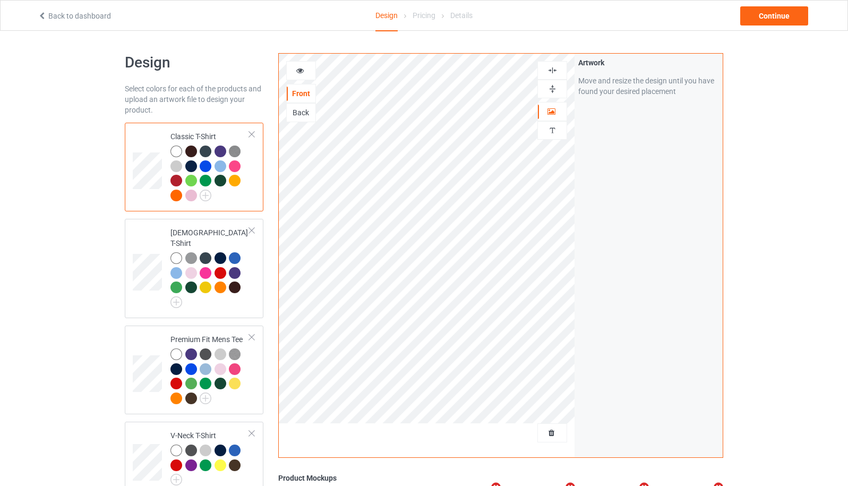
click at [303, 67] on icon at bounding box center [300, 68] width 9 height 7
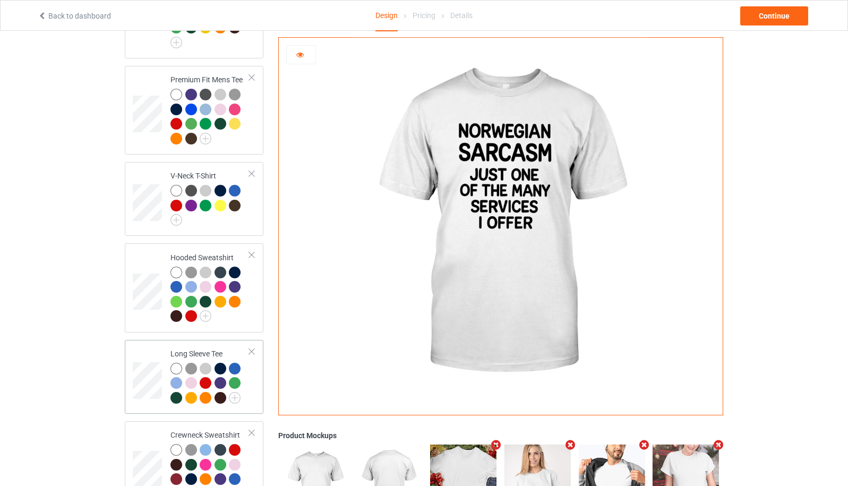
scroll to position [543, 0]
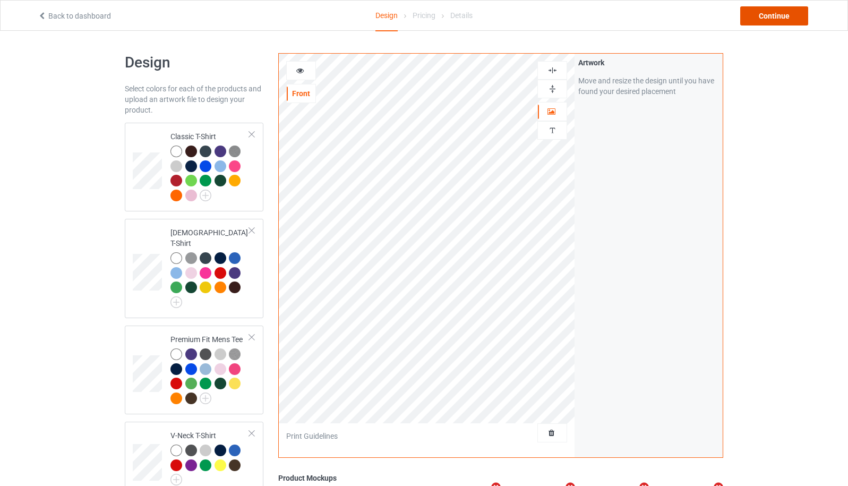
click at [780, 19] on div "Continue" at bounding box center [774, 15] width 68 height 19
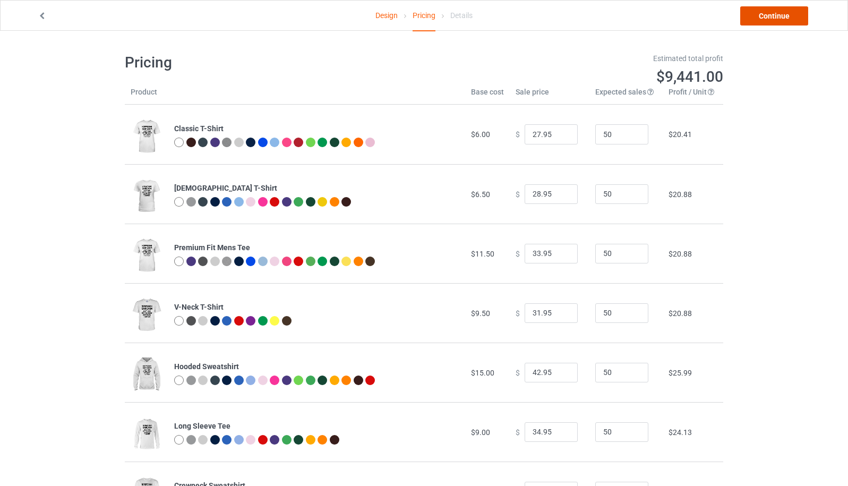
click at [763, 24] on link "Continue" at bounding box center [774, 15] width 68 height 19
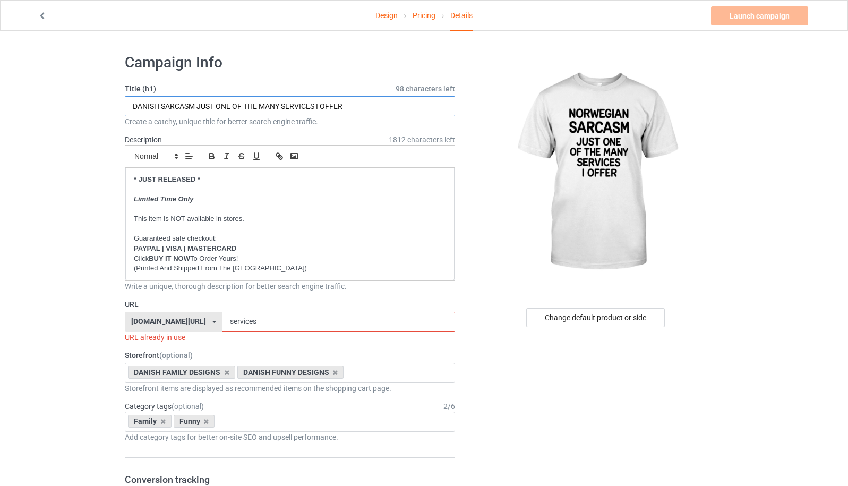
drag, startPoint x: 159, startPoint y: 105, endPoint x: 115, endPoint y: 106, distance: 44.1
type input "NORWEGIAN SARCASM JUST ONE OF THE MANY SERVICES I OFFER"
click at [198, 326] on div "danishlook.com/ aussieoutlook.com/ britishlike.com/ canadianlike.com/ danishloo…" at bounding box center [173, 322] width 97 height 20
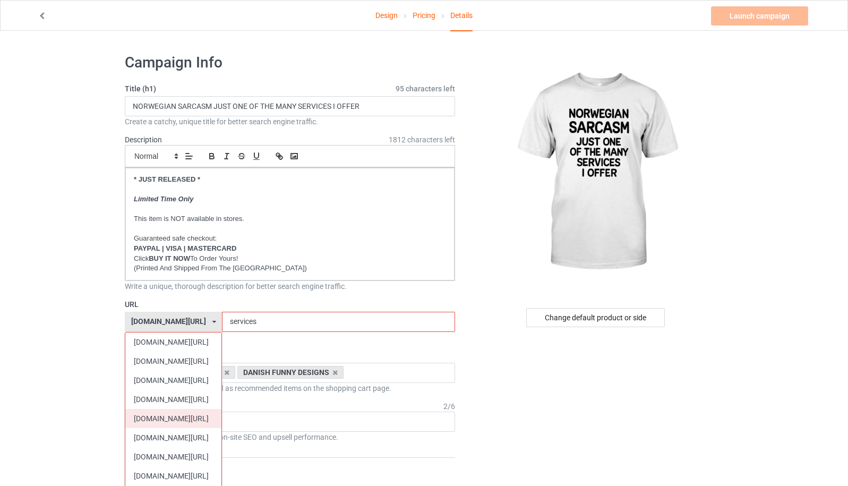
scroll to position [283, 0]
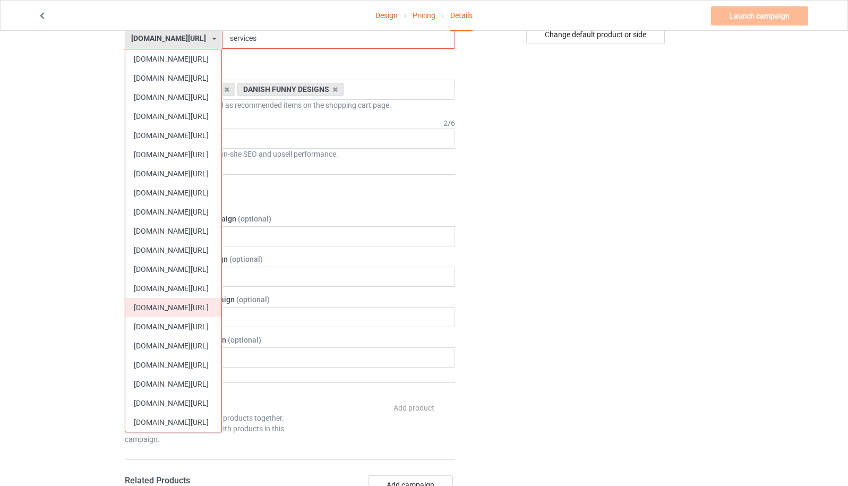
click at [193, 311] on div "[DOMAIN_NAME][URL]" at bounding box center [173, 307] width 96 height 19
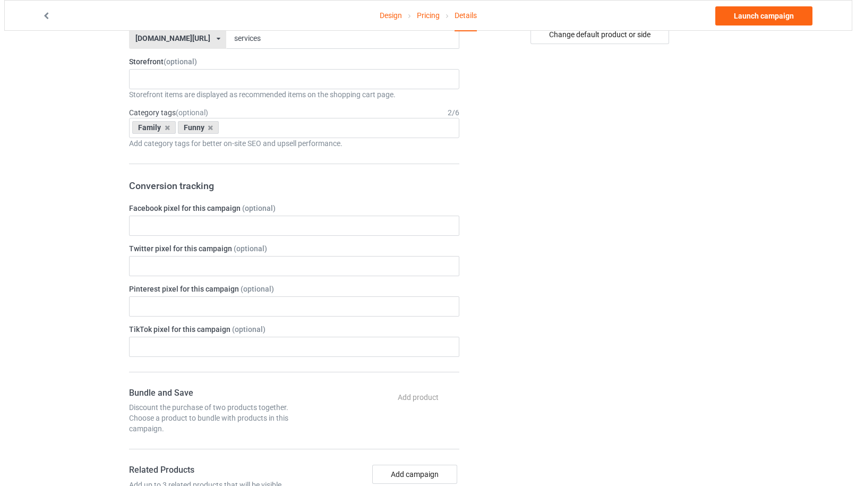
scroll to position [0, 0]
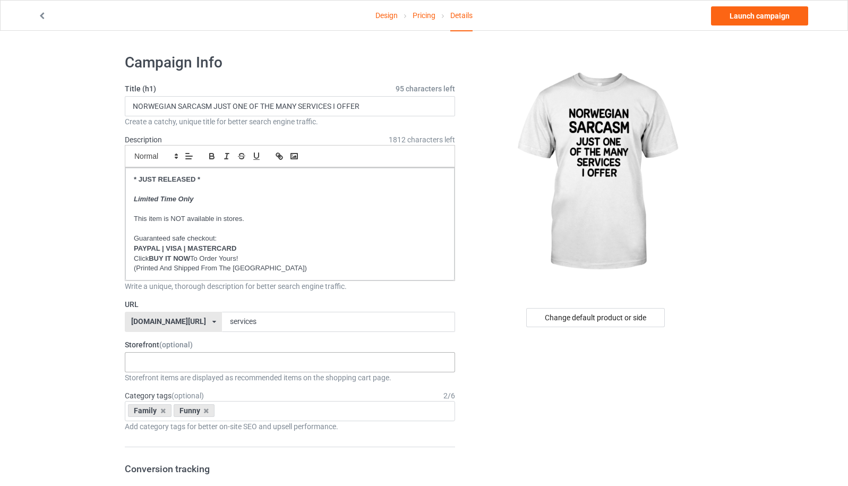
click at [220, 361] on div "NORWEGIAN VINTAGE DESIGNS NORWEGIAN CHRISTMAS DESIGNS NORWEGIAN HERITAGE DESIGN…" at bounding box center [290, 362] width 330 height 20
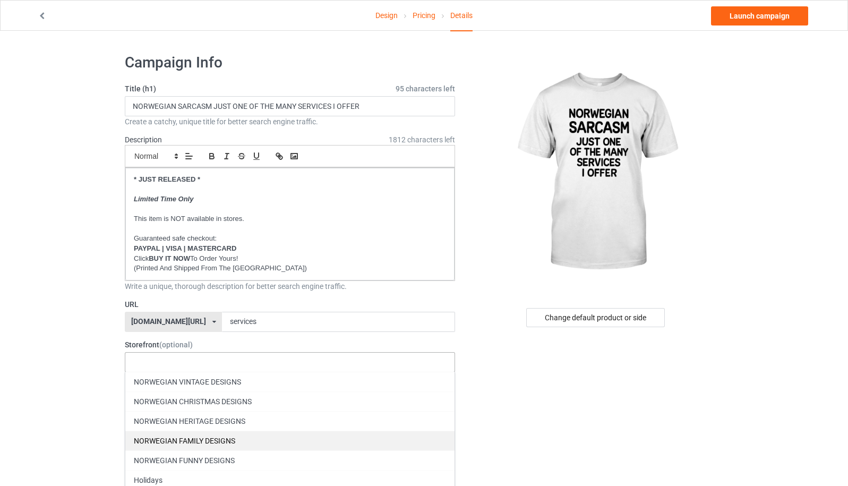
click at [209, 437] on div "NORWEGIAN FAMILY DESIGNS" at bounding box center [289, 441] width 329 height 20
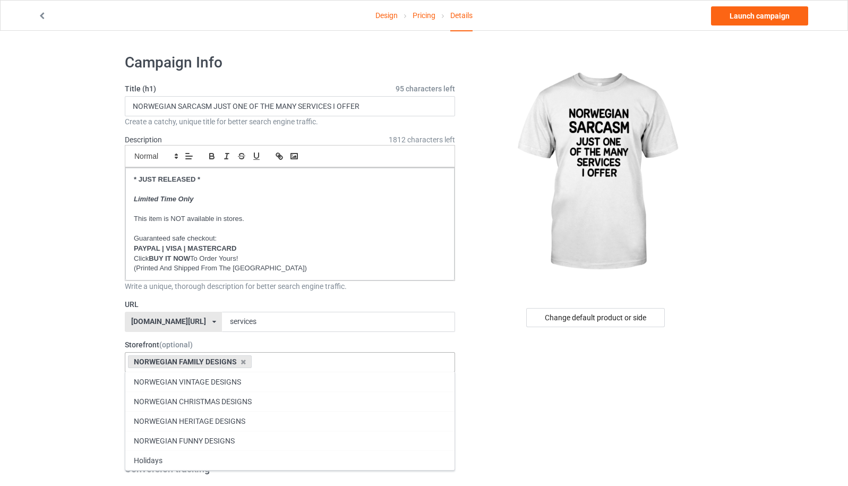
click at [209, 437] on div "NORWEGIAN FUNNY DESIGNS" at bounding box center [289, 441] width 329 height 20
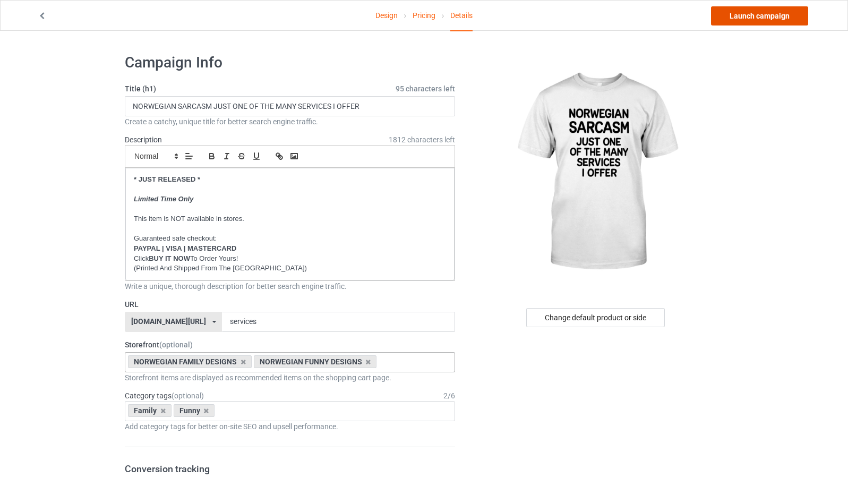
click at [764, 16] on link "Launch campaign" at bounding box center [759, 15] width 97 height 19
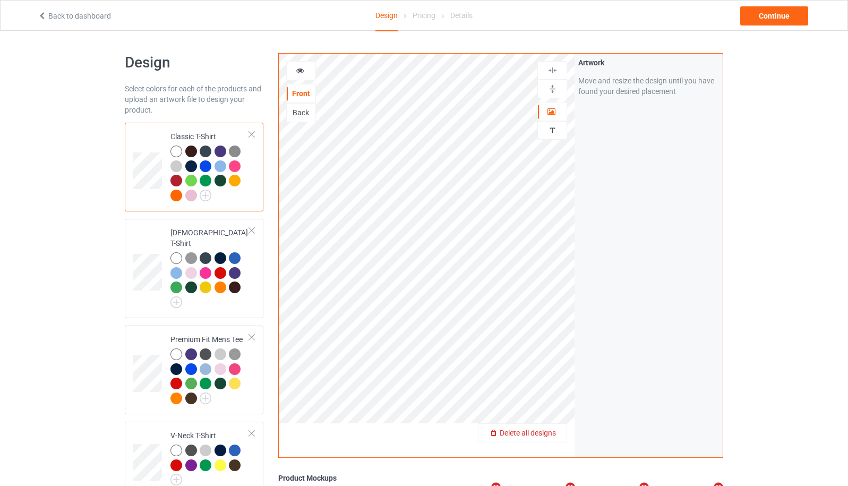
click at [553, 428] on div "Delete all designs" at bounding box center [522, 433] width 88 height 11
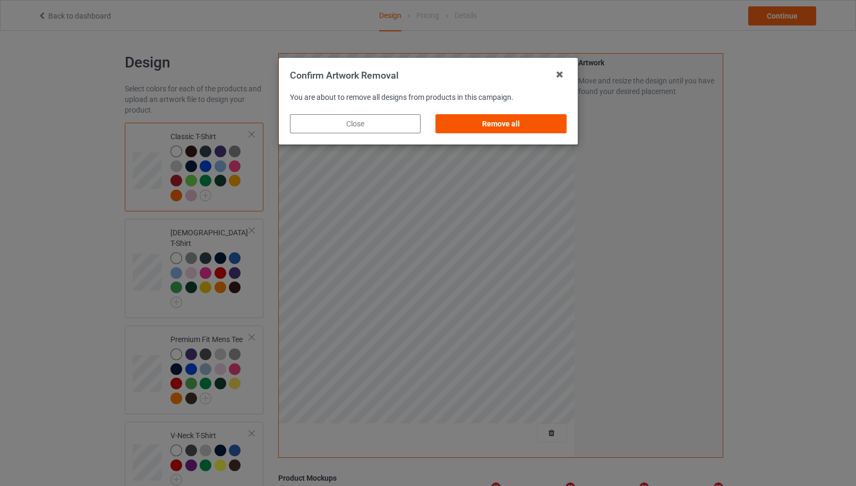
click at [527, 125] on div "Remove all" at bounding box center [500, 123] width 131 height 19
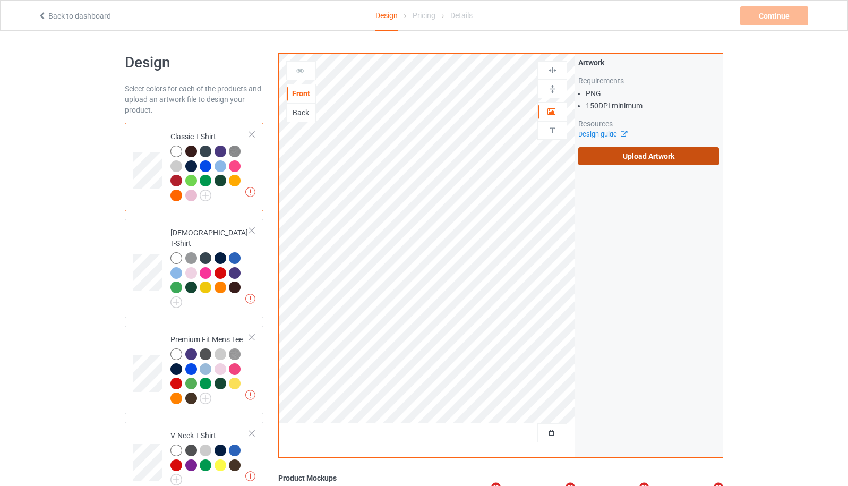
click at [647, 155] on label "Upload Artwork" at bounding box center [648, 156] width 141 height 18
click at [0, 0] on input "Upload Artwork" at bounding box center [0, 0] width 0 height 0
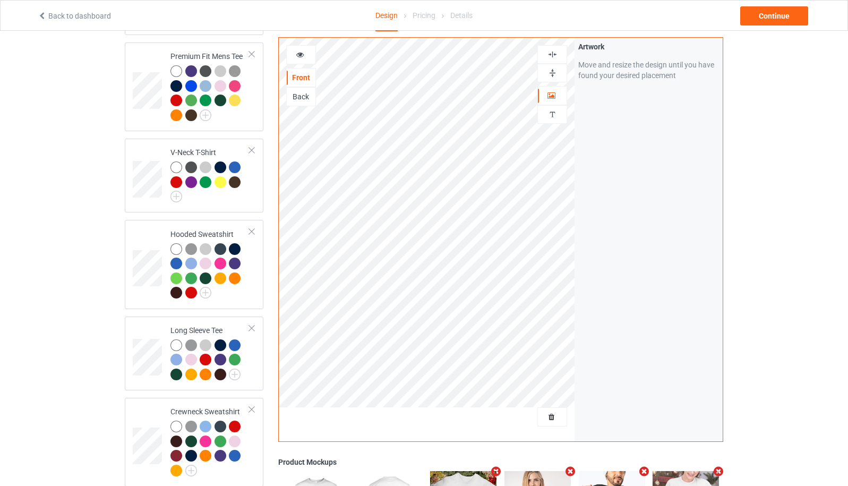
scroll to position [543, 0]
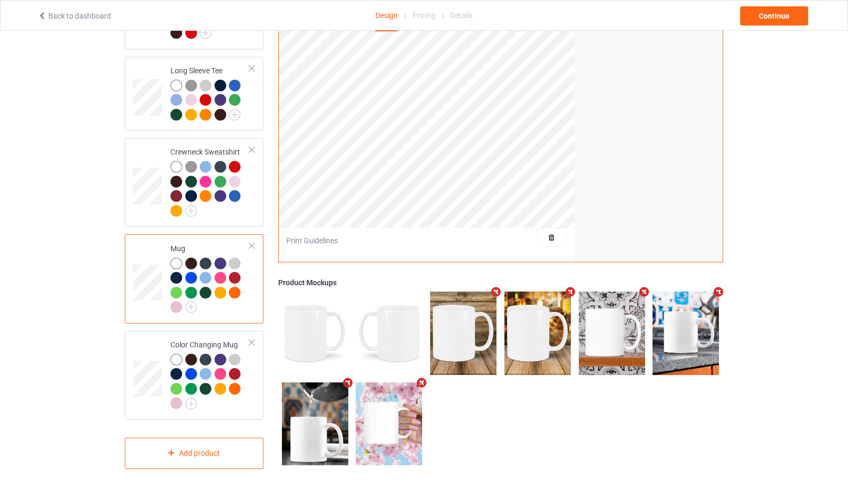
scroll to position [260, 0]
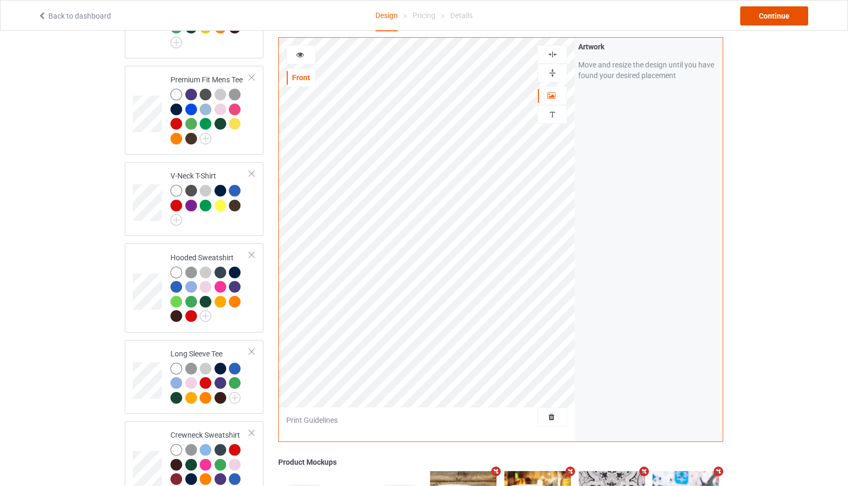
click at [788, 10] on div "Continue" at bounding box center [774, 15] width 68 height 19
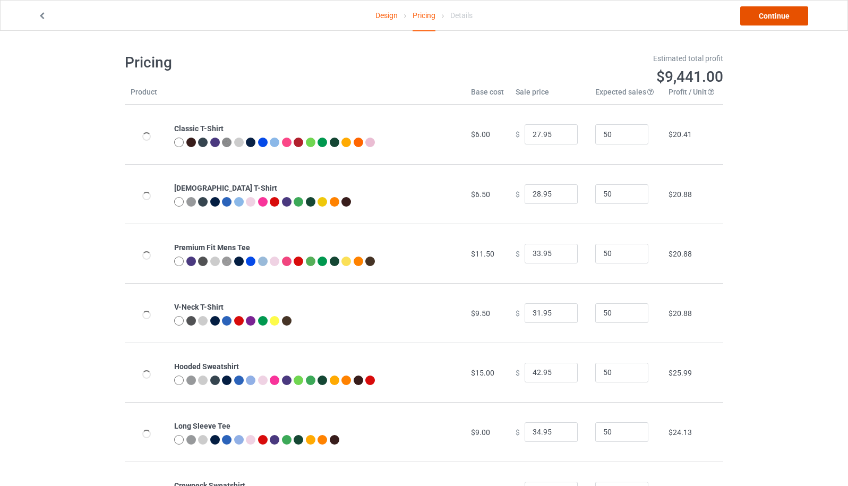
click at [784, 15] on link "Continue" at bounding box center [774, 15] width 68 height 19
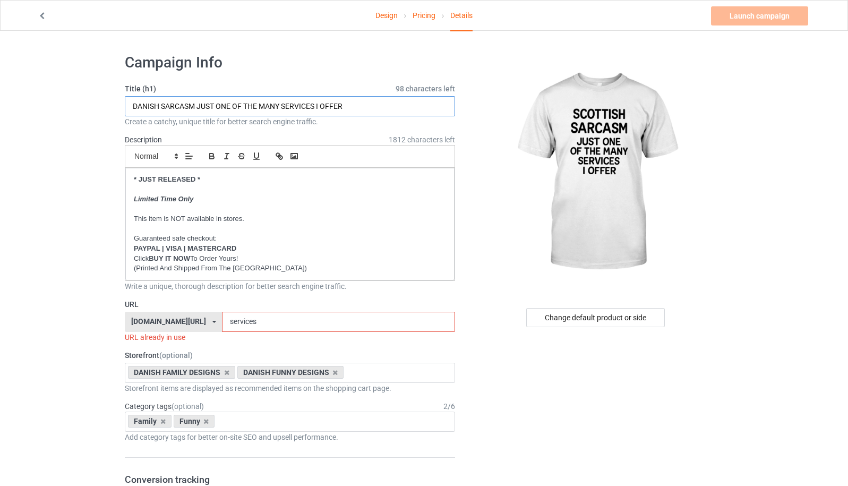
drag, startPoint x: 147, startPoint y: 107, endPoint x: 116, endPoint y: 108, distance: 30.8
type input "SCOTTISH SARCASM JUST ONE OF THE MANY SERVICES I OFFER"
click at [201, 326] on div "[DOMAIN_NAME][URL] [DOMAIN_NAME][URL] [DOMAIN_NAME][URL] [DOMAIN_NAME][URL] [DO…" at bounding box center [173, 322] width 97 height 20
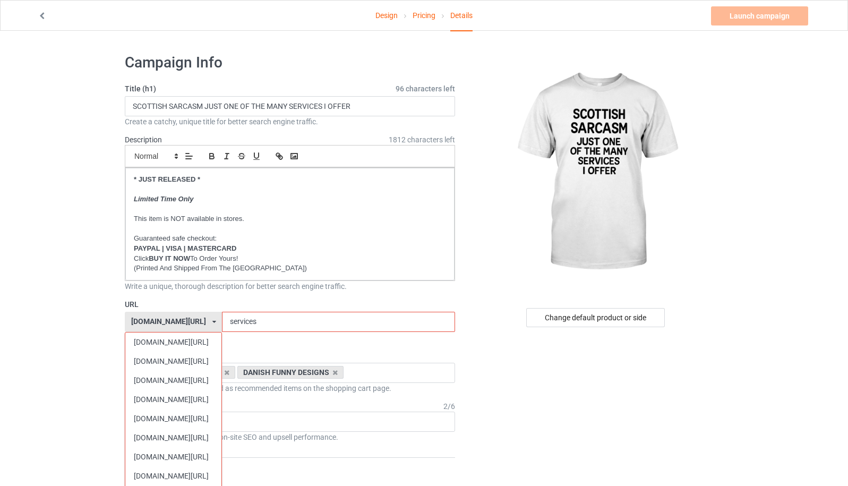
scroll to position [283, 0]
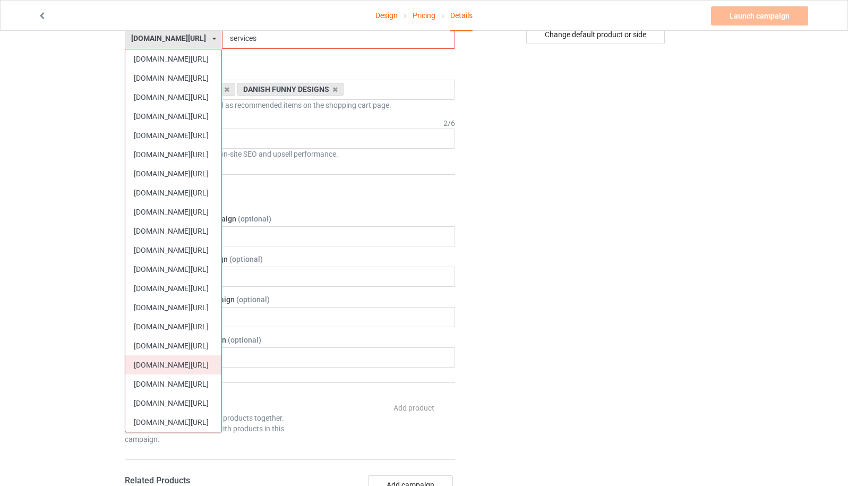
click at [191, 363] on div "[DOMAIN_NAME][URL]" at bounding box center [173, 364] width 96 height 19
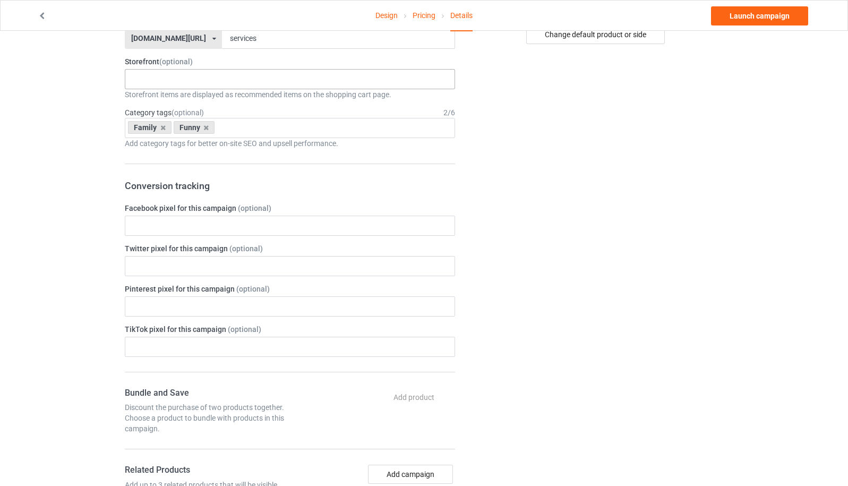
click at [180, 81] on div "SCOTTISH FAMILY DESIGNS SCOTTISH CHRISTMAS DESIGNS Outdoors Holidays SCOTTISH H…" at bounding box center [290, 79] width 330 height 20
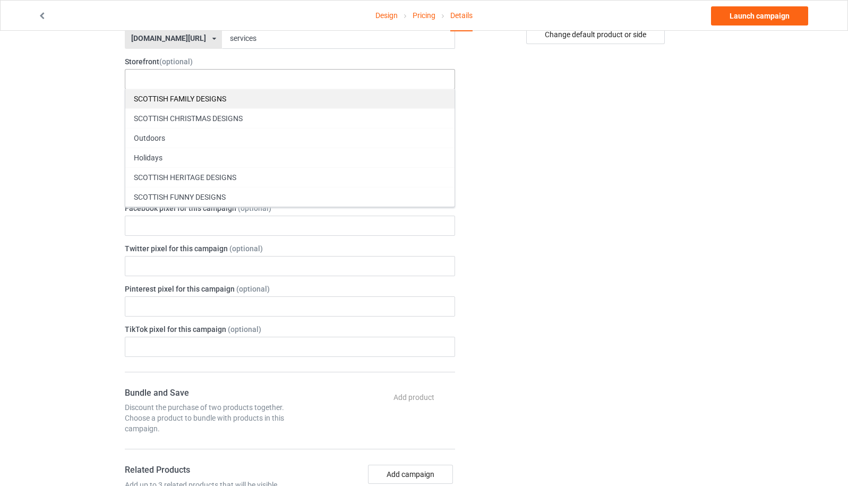
click at [202, 97] on div "SCOTTISH FAMILY DESIGNS" at bounding box center [289, 99] width 329 height 20
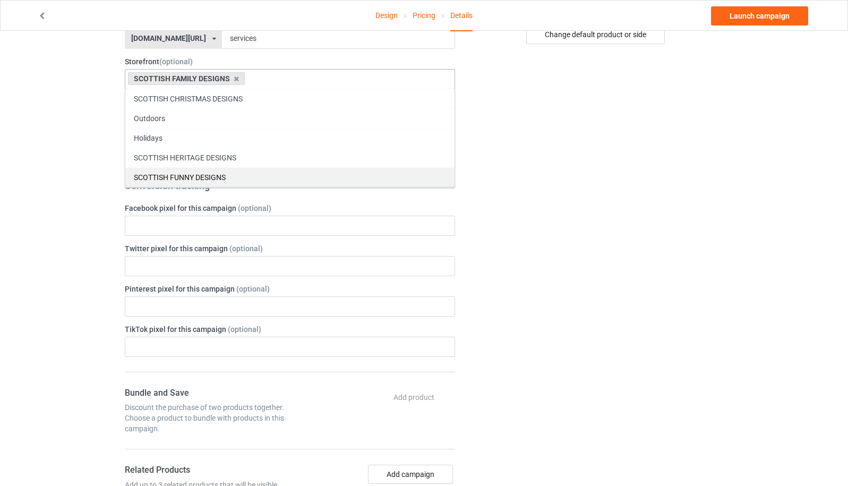
click at [202, 179] on div "SCOTTISH FUNNY DESIGNS" at bounding box center [289, 177] width 329 height 20
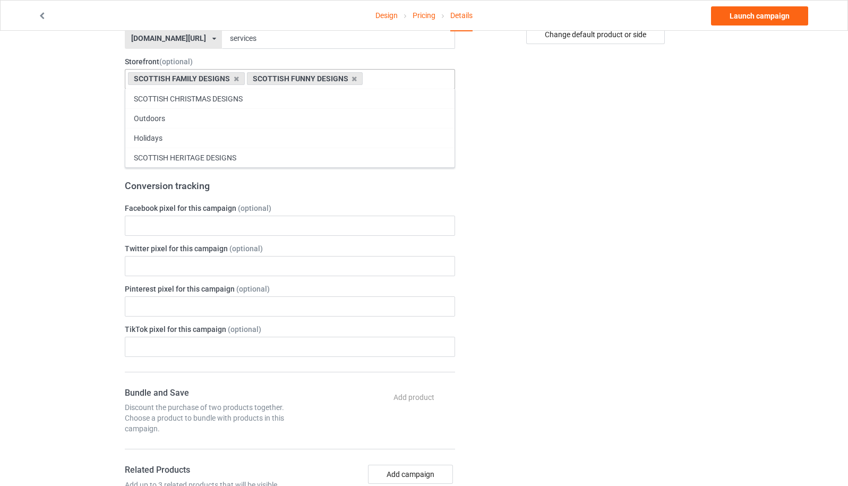
click at [651, 203] on div "Change default product or side" at bounding box center [597, 332] width 268 height 1139
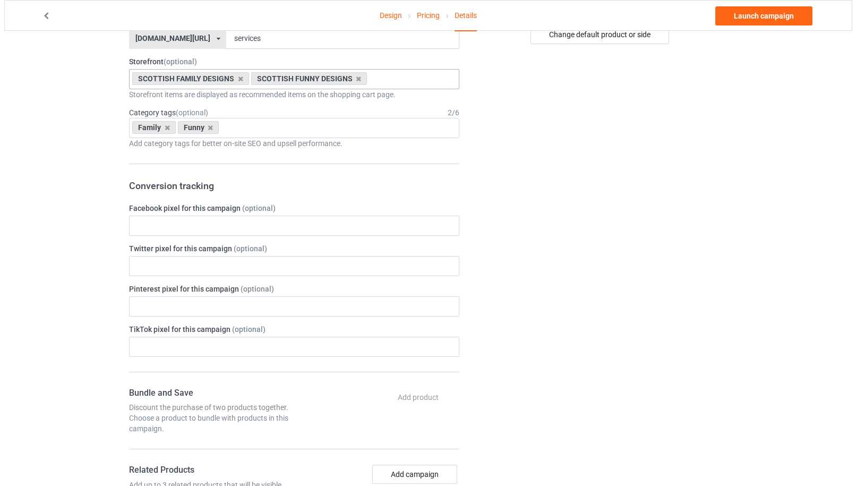
scroll to position [0, 0]
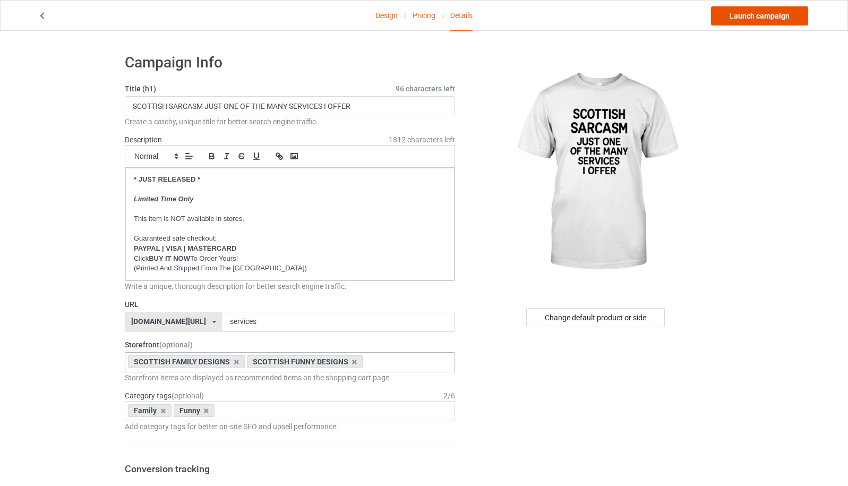
click at [771, 18] on link "Launch campaign" at bounding box center [759, 15] width 97 height 19
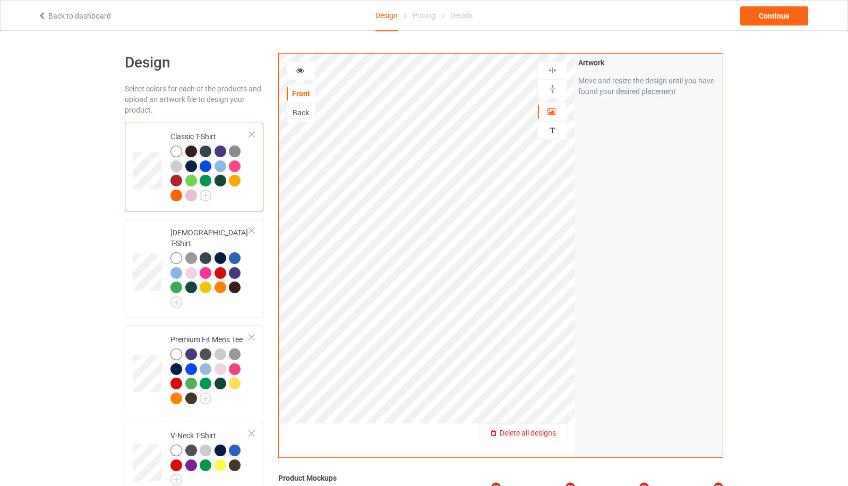
click at [551, 433] on span "Delete all designs" at bounding box center [528, 433] width 56 height 8
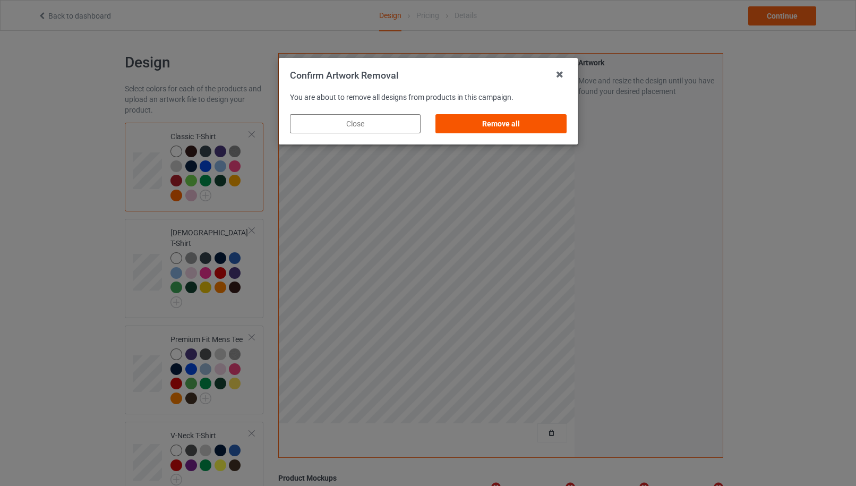
click at [540, 130] on div "Remove all" at bounding box center [500, 123] width 131 height 19
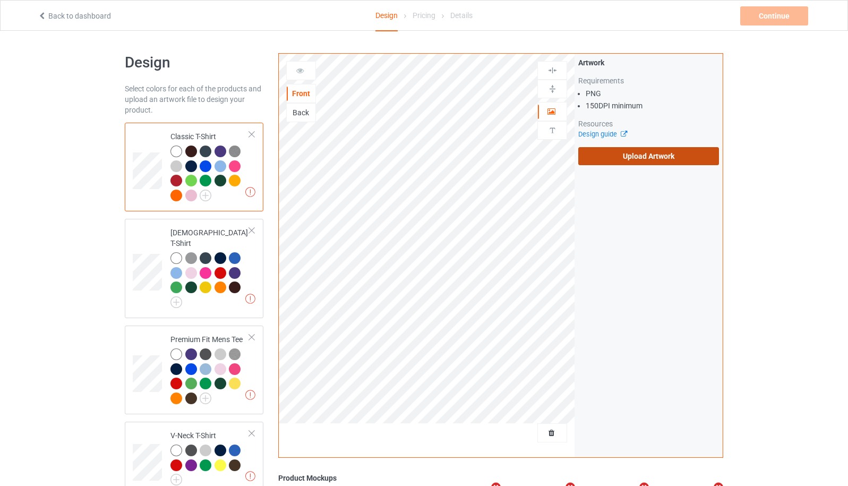
click at [646, 162] on label "Upload Artwork" at bounding box center [648, 156] width 141 height 18
click at [0, 0] on input "Upload Artwork" at bounding box center [0, 0] width 0 height 0
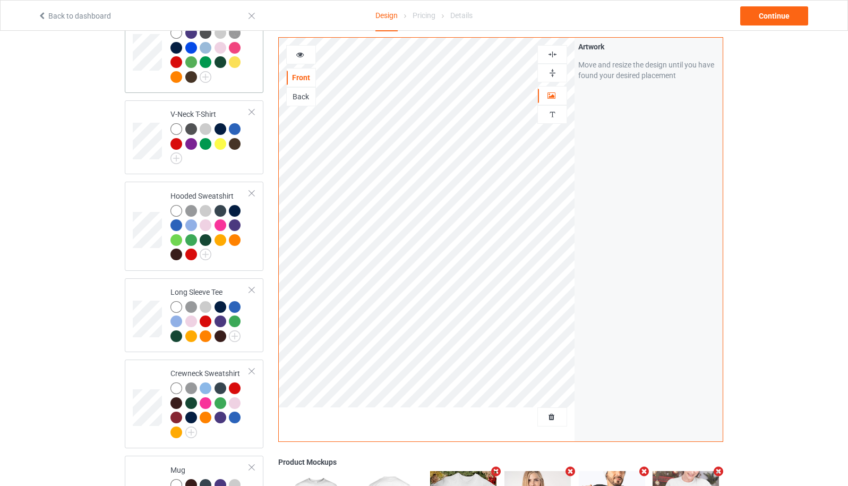
scroll to position [543, 0]
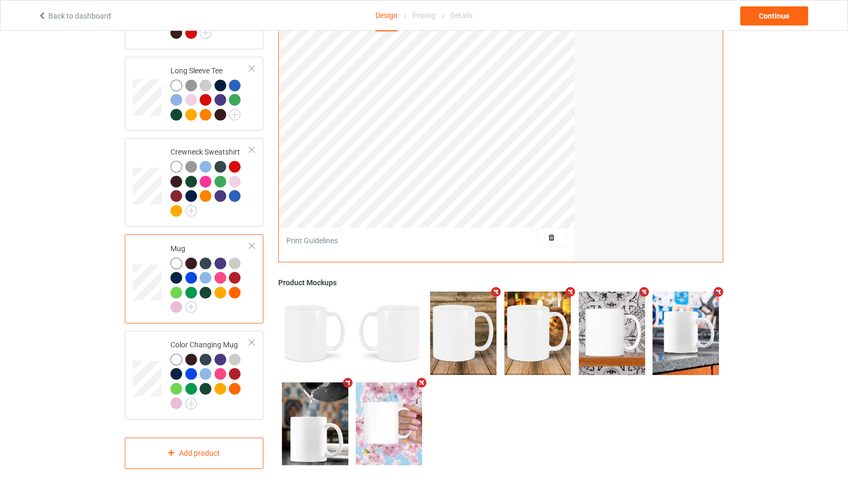
scroll to position [260, 0]
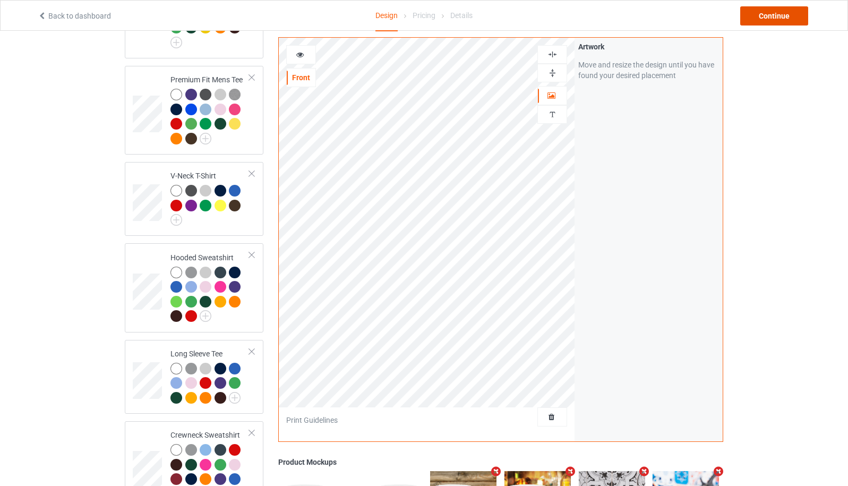
click at [783, 22] on div "Continue" at bounding box center [774, 15] width 68 height 19
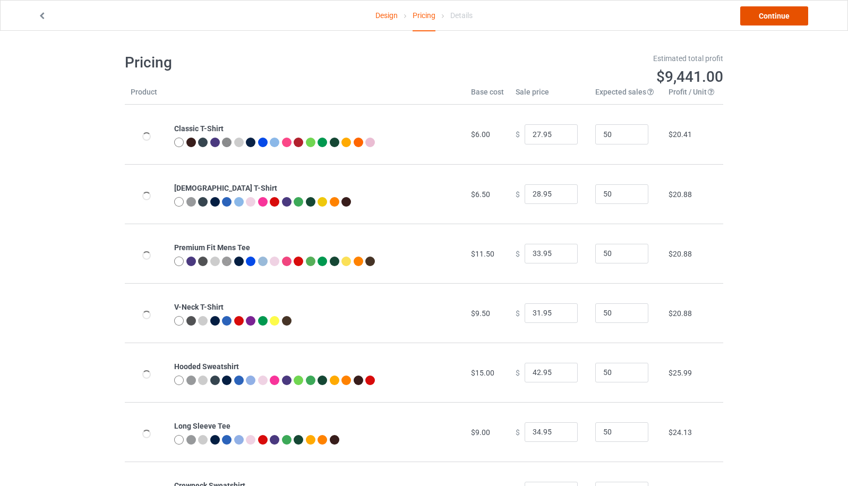
click at [782, 20] on link "Continue" at bounding box center [774, 15] width 68 height 19
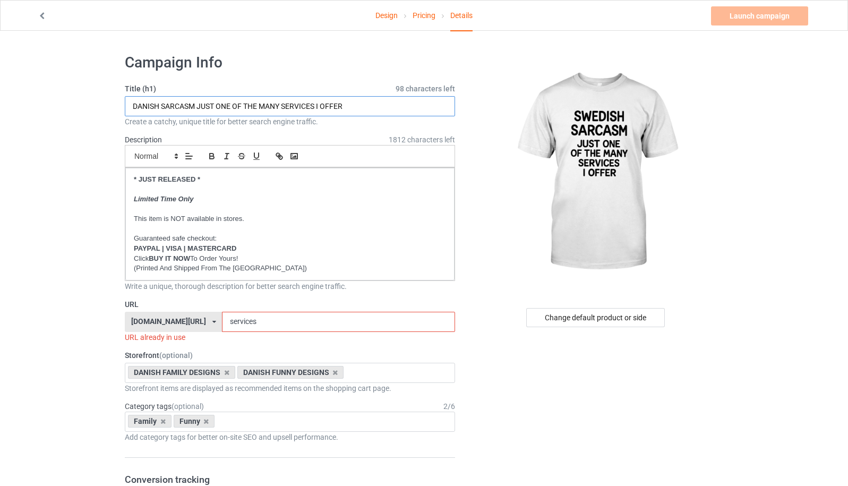
drag, startPoint x: 148, startPoint y: 108, endPoint x: 100, endPoint y: 107, distance: 47.3
type input "SWEDISH SARCASM JUST ONE OF THE MANY SERVICES I OFFER"
click at [212, 321] on icon at bounding box center [214, 322] width 4 height 6
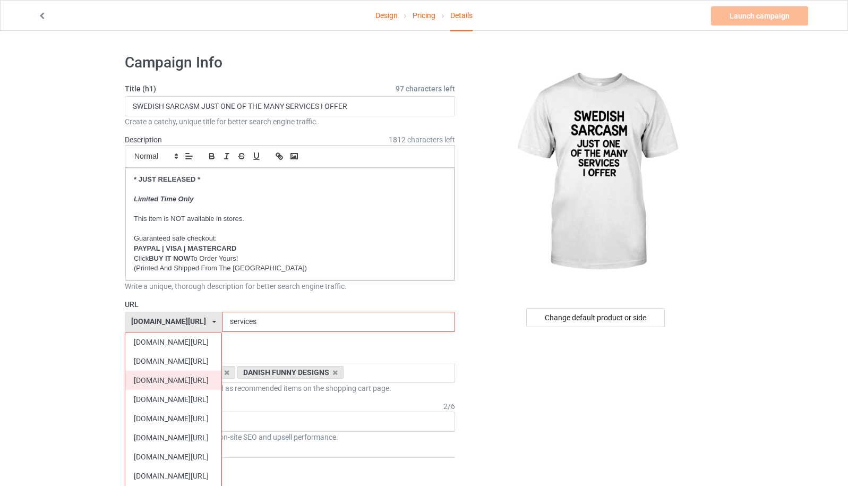
scroll to position [283, 0]
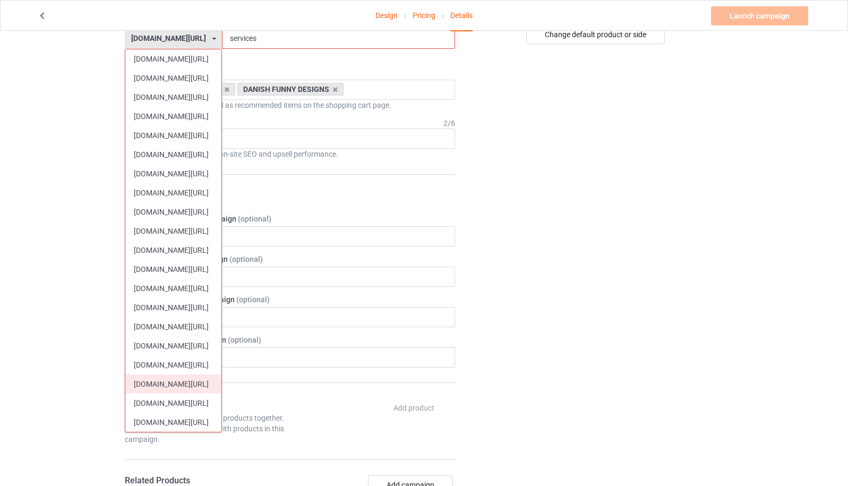
click at [192, 382] on div "[DOMAIN_NAME][URL]" at bounding box center [173, 383] width 96 height 19
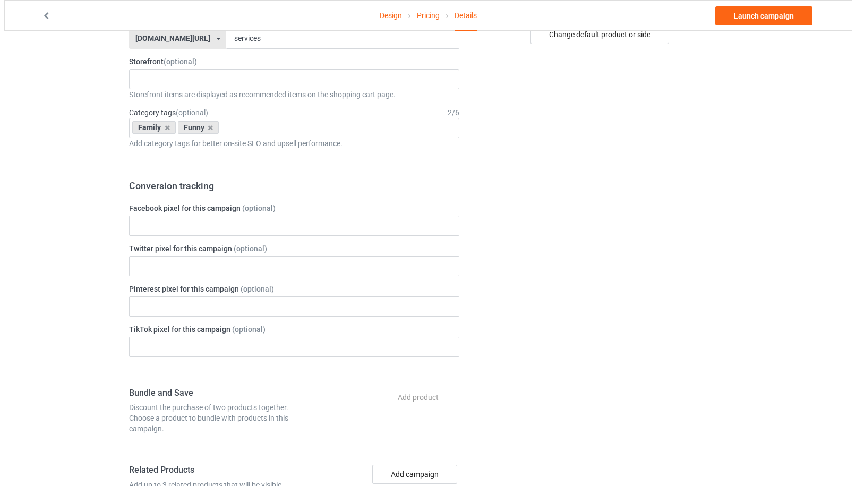
scroll to position [0, 0]
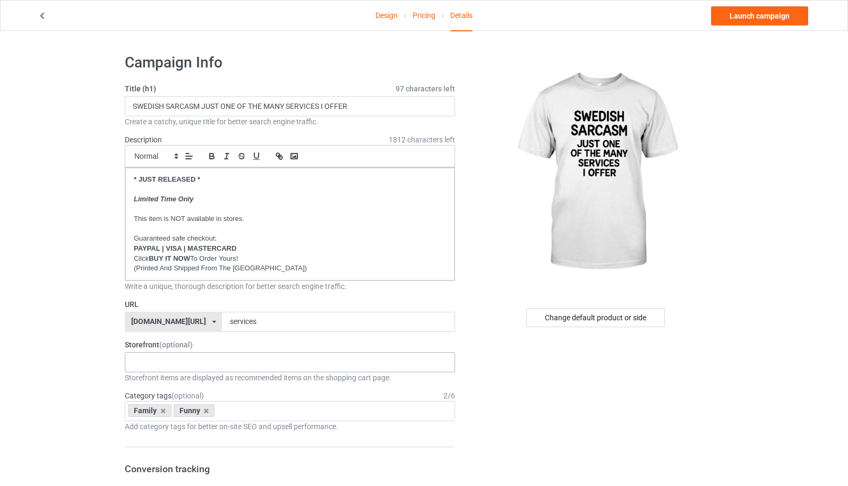
click at [193, 361] on div "SWEDISH VINTAGE DESIGNS SWEDISH HERITAGE DESIGNS SWEDISH FUNNY DESIGNS SWEDISH …" at bounding box center [290, 362] width 330 height 20
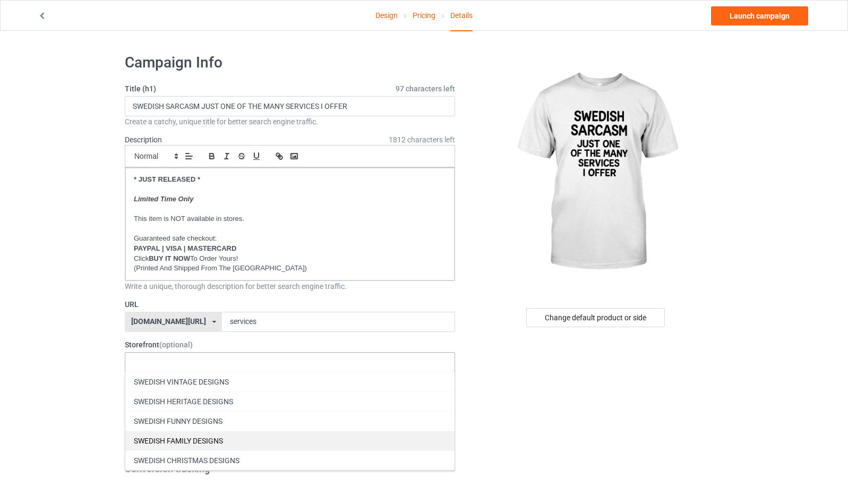
click at [210, 439] on div "SWEDISH FAMILY DESIGNS" at bounding box center [289, 441] width 329 height 20
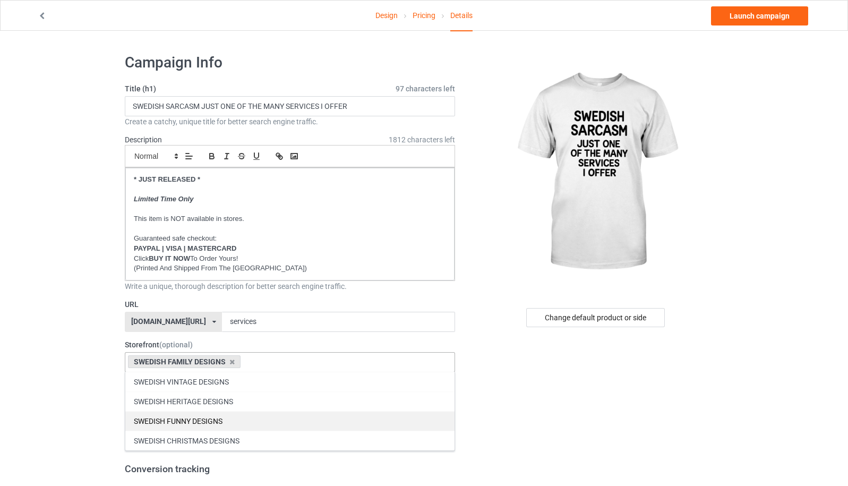
click at [209, 420] on div "SWEDISH FUNNY DESIGNS" at bounding box center [289, 421] width 329 height 20
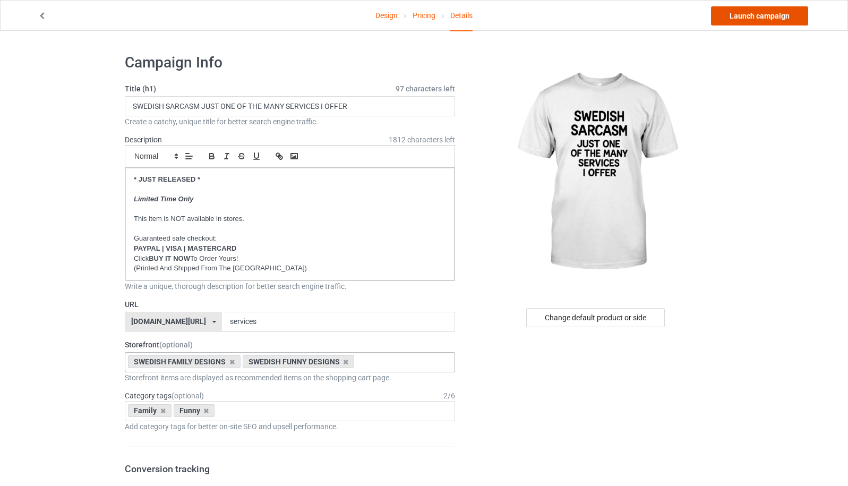
click at [763, 15] on link "Launch campaign" at bounding box center [759, 15] width 97 height 19
